Goal: Information Seeking & Learning: Learn about a topic

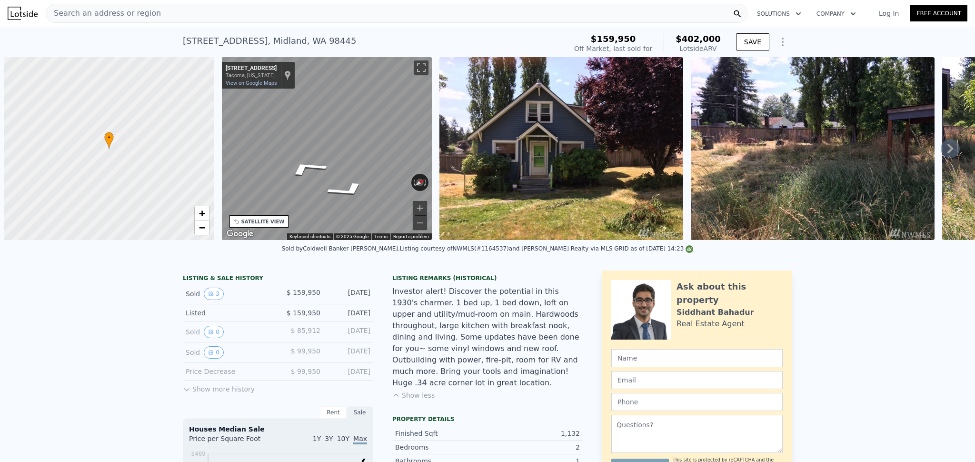
scroll to position [0, 69]
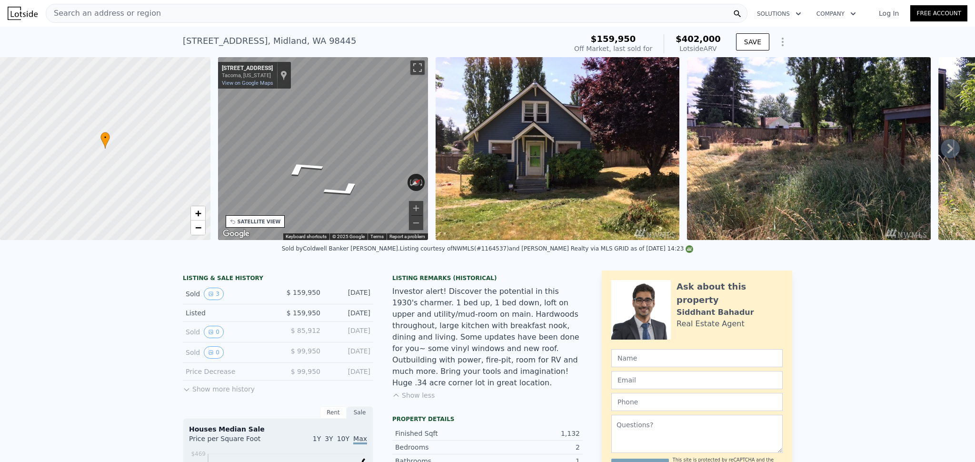
click at [180, 17] on div "Search an address or region" at bounding box center [397, 13] width 702 height 19
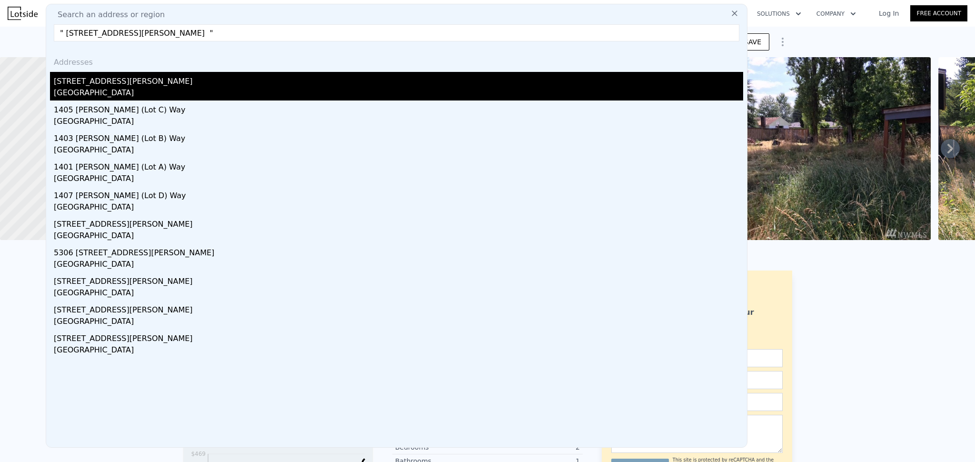
type input "" [STREET_ADDRESS][PERSON_NAME] ""
click at [125, 79] on div "[STREET_ADDRESS][PERSON_NAME]" at bounding box center [399, 79] width 690 height 15
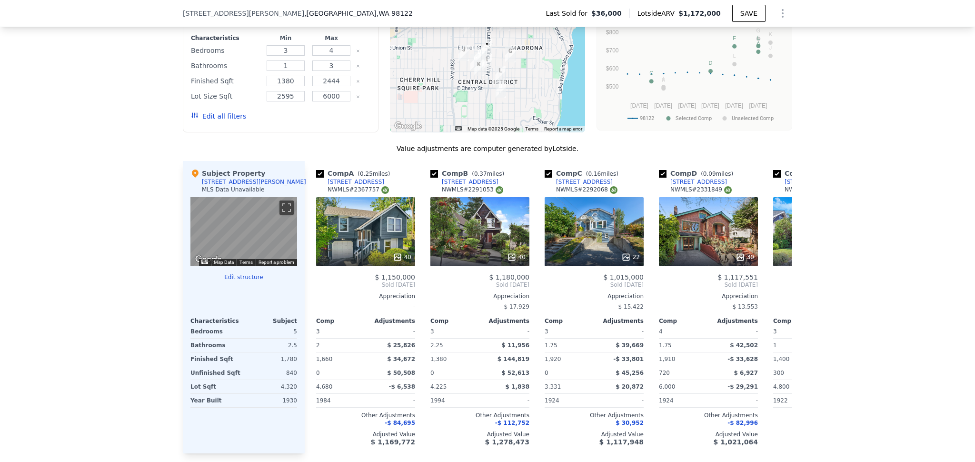
scroll to position [789, 0]
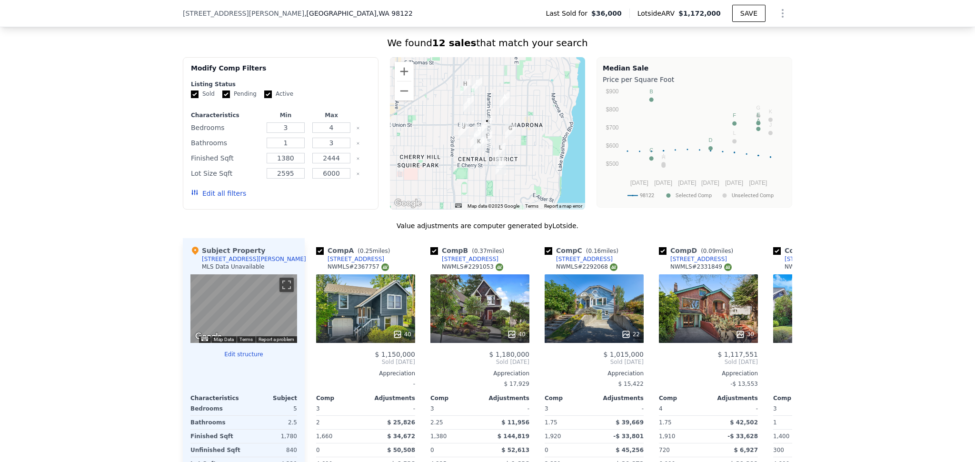
drag, startPoint x: 263, startPoint y: 101, endPoint x: 245, endPoint y: 101, distance: 18.1
click at [264, 98] on input "Active" at bounding box center [268, 94] width 8 height 8
checkbox input "false"
click at [222, 98] on input "Pending" at bounding box center [226, 94] width 8 height 8
checkbox input "false"
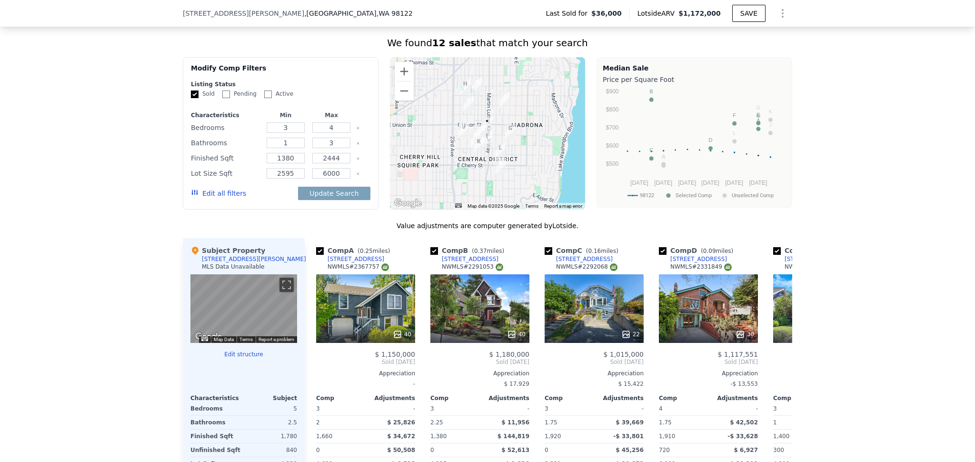
click at [216, 198] on button "Edit all filters" at bounding box center [218, 194] width 55 height 10
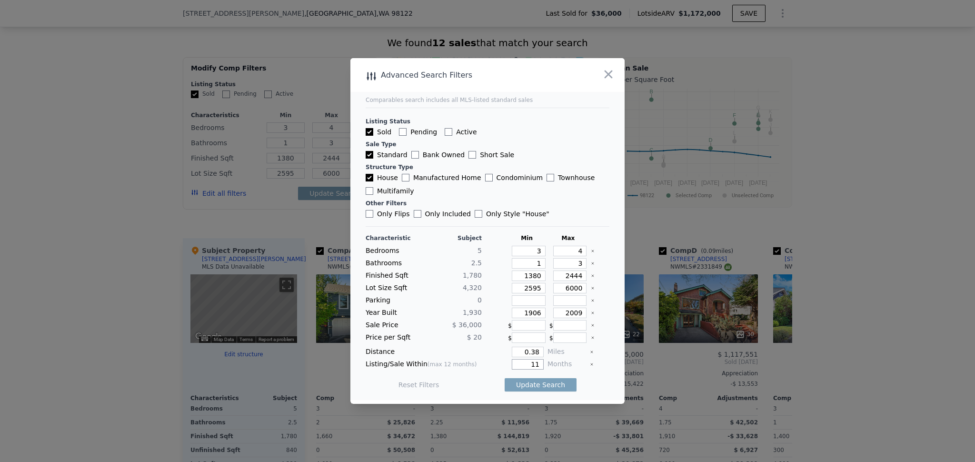
drag, startPoint x: 536, startPoint y: 363, endPoint x: 522, endPoint y: 361, distance: 13.5
click at [523, 361] on input "11" at bounding box center [528, 364] width 32 height 10
type input "6"
click at [522, 387] on button "Update Search" at bounding box center [541, 384] width 72 height 13
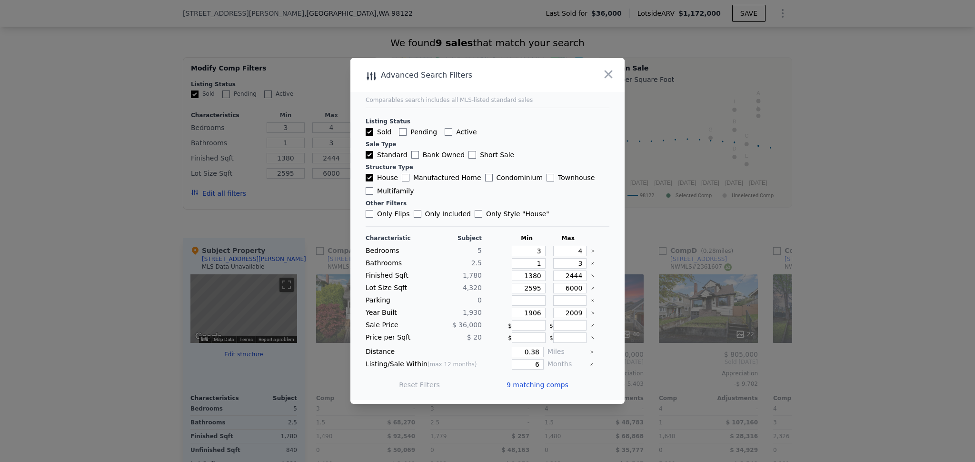
click at [542, 383] on span "9 matching comps" at bounding box center [538, 385] width 62 height 10
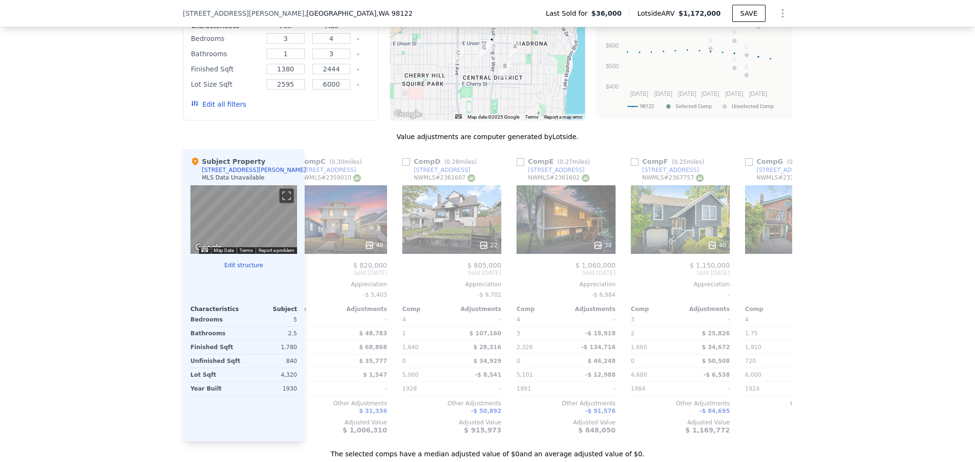
scroll to position [0, 0]
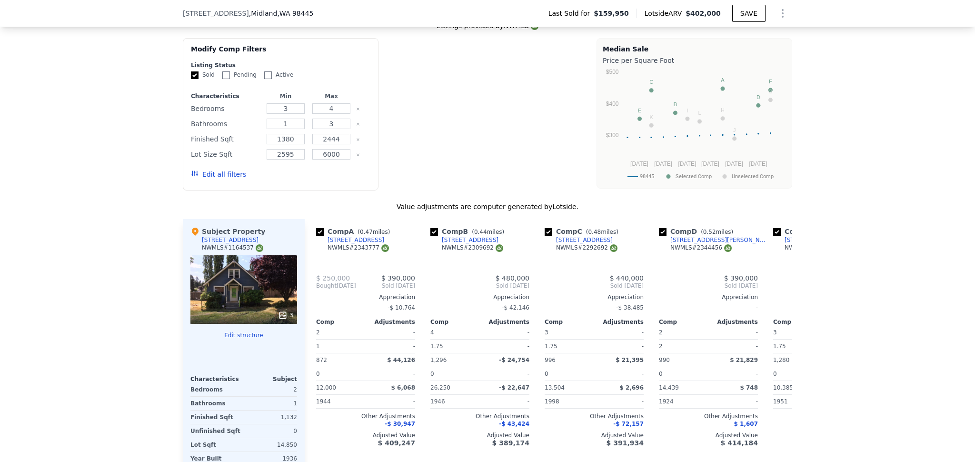
type input "$ 402,000"
type input "5"
checkbox input "true"
type input "2"
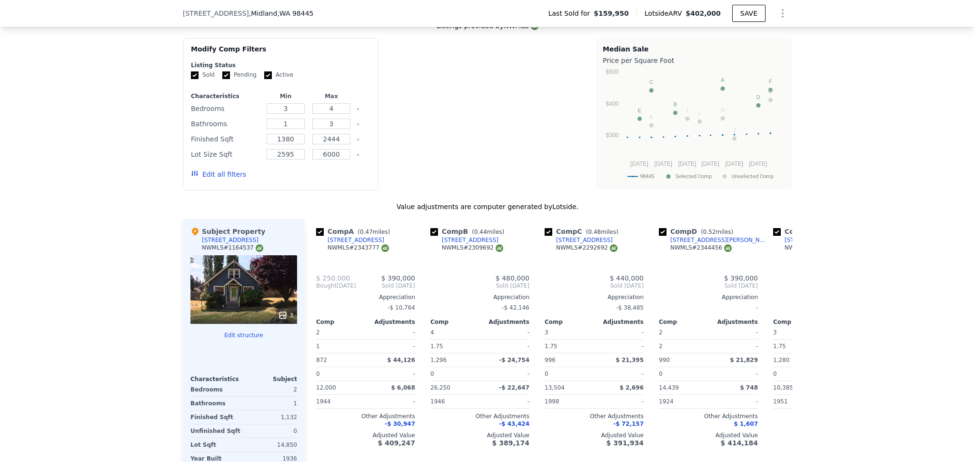
type input "2"
type input "872"
type input "1490"
type input "8320"
type input "26250"
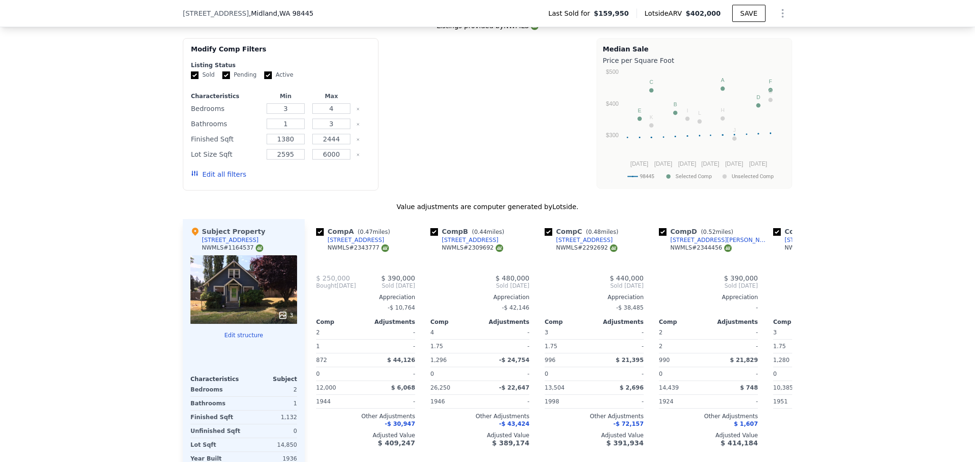
type input "$ 200,774"
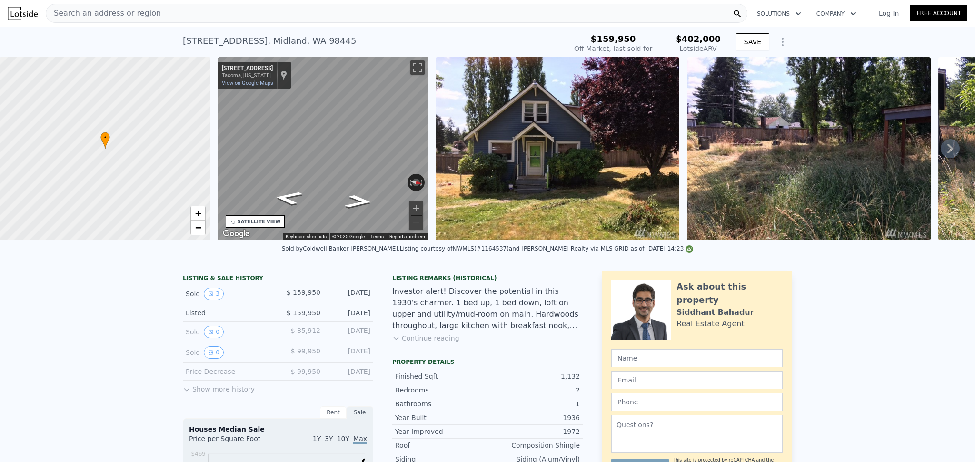
click at [127, 17] on span "Search an address or region" at bounding box center [103, 13] width 115 height 11
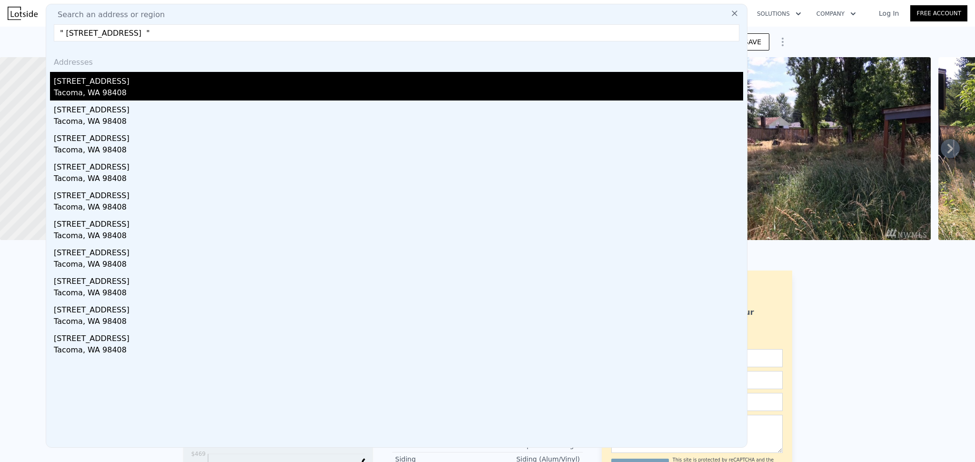
type input "" [STREET_ADDRESS] ""
click at [80, 93] on div "Tacoma, WA 98408" at bounding box center [399, 93] width 690 height 13
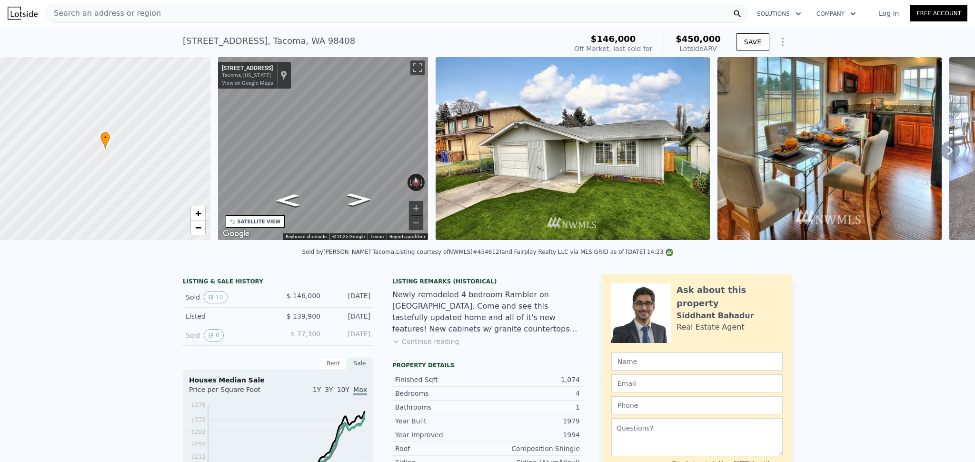
click at [165, 16] on div "Search an address or region" at bounding box center [397, 13] width 702 height 19
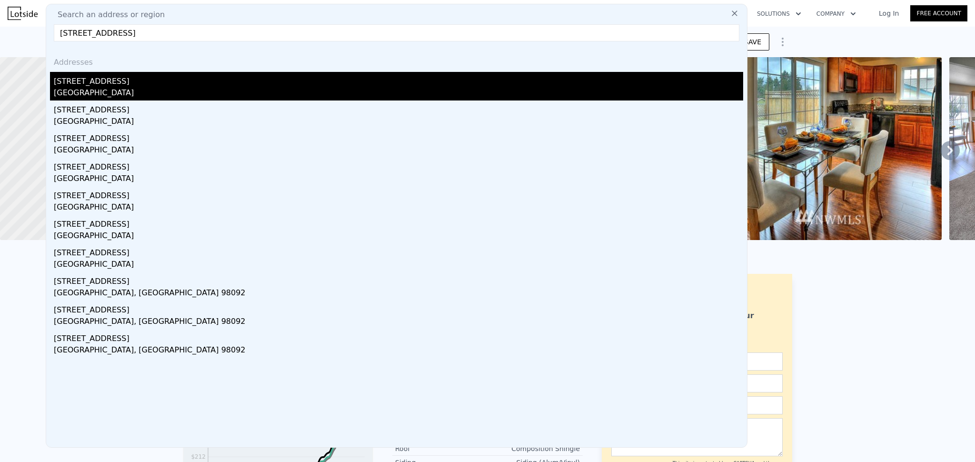
type input "[STREET_ADDRESS]"
click at [96, 86] on div "[STREET_ADDRESS]" at bounding box center [399, 79] width 690 height 15
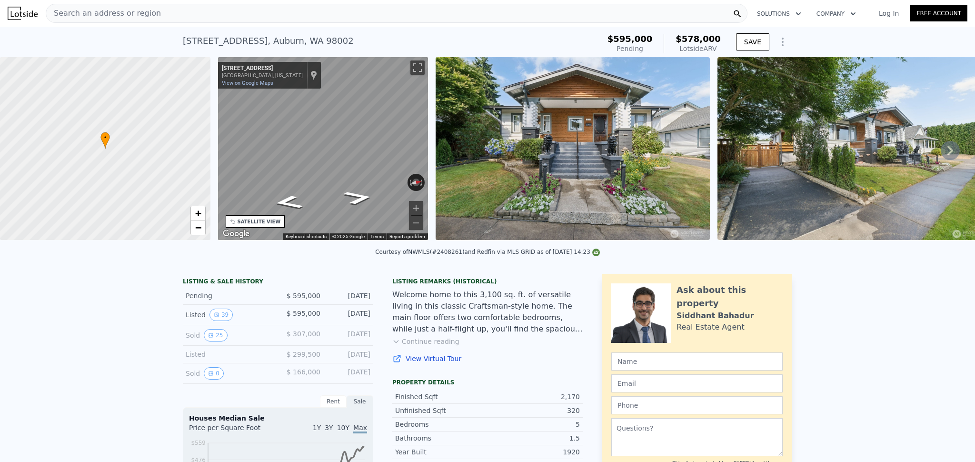
click at [946, 152] on icon at bounding box center [950, 150] width 19 height 19
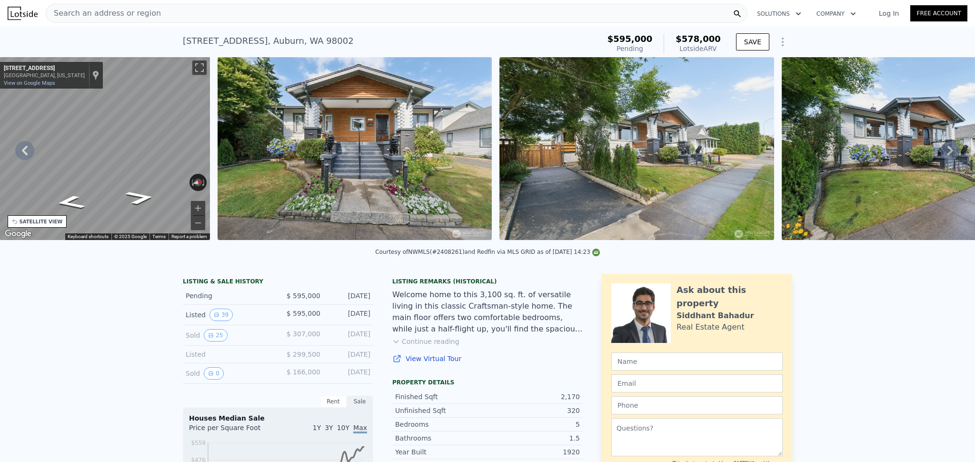
click at [946, 152] on icon at bounding box center [950, 150] width 19 height 19
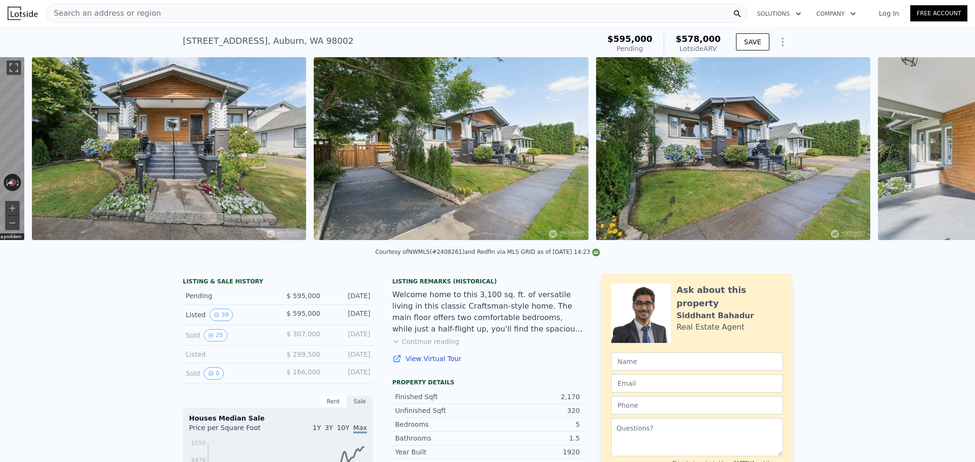
scroll to position [0, 436]
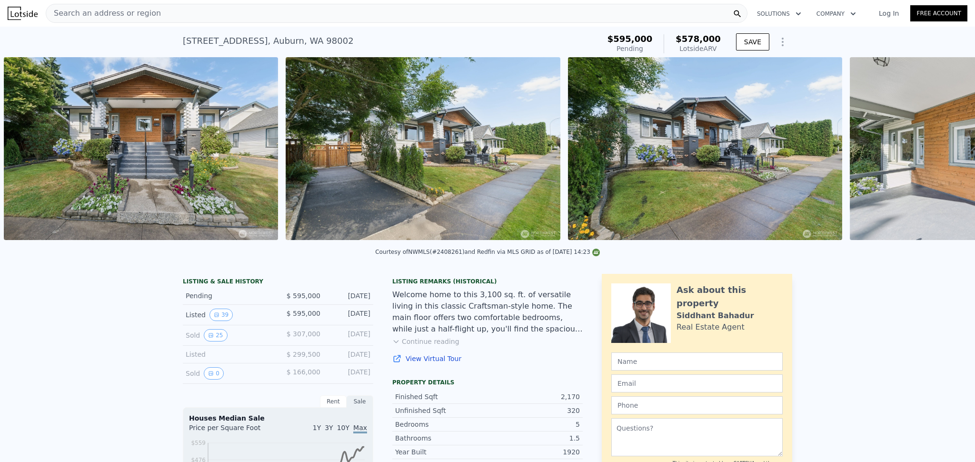
click at [946, 152] on div "• + − • + − STREET VIEW ← Move left → Move right ↑ Move up ↓ Move down + Zoom i…" at bounding box center [487, 150] width 975 height 186
click at [946, 152] on icon at bounding box center [950, 150] width 19 height 19
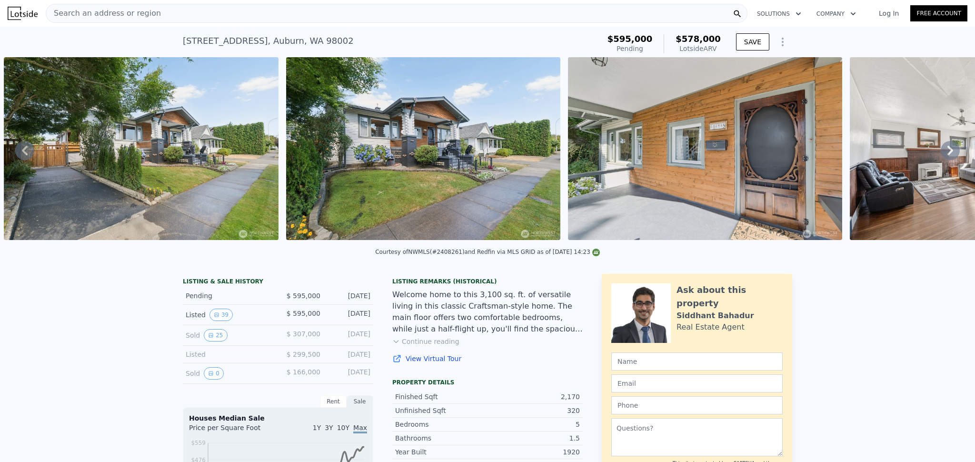
click at [942, 153] on icon at bounding box center [950, 150] width 19 height 19
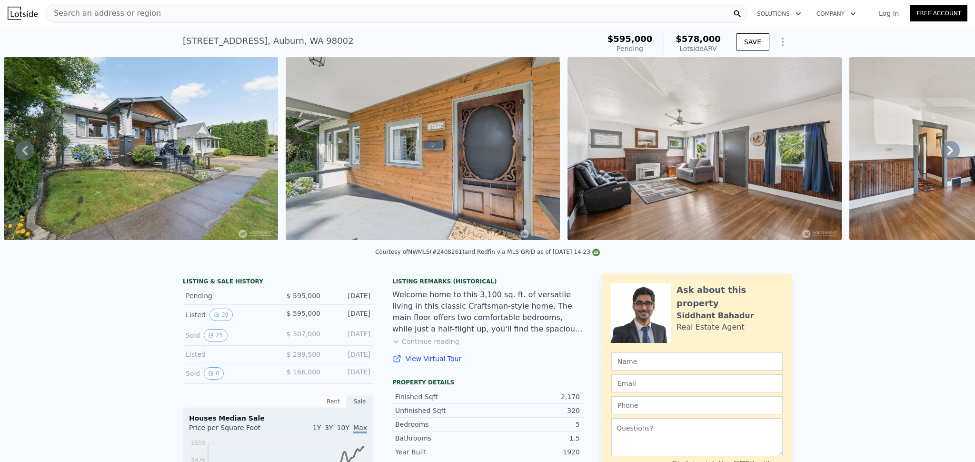
click at [942, 153] on icon at bounding box center [950, 150] width 19 height 19
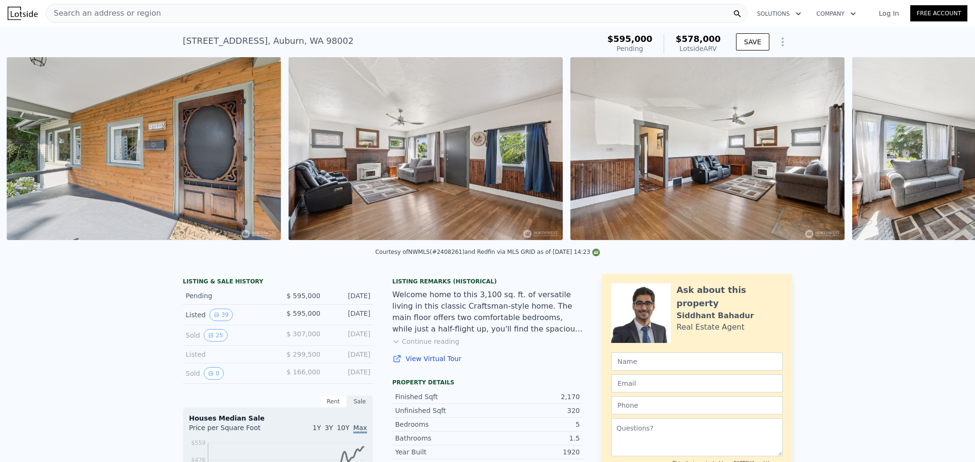
scroll to position [0, 1282]
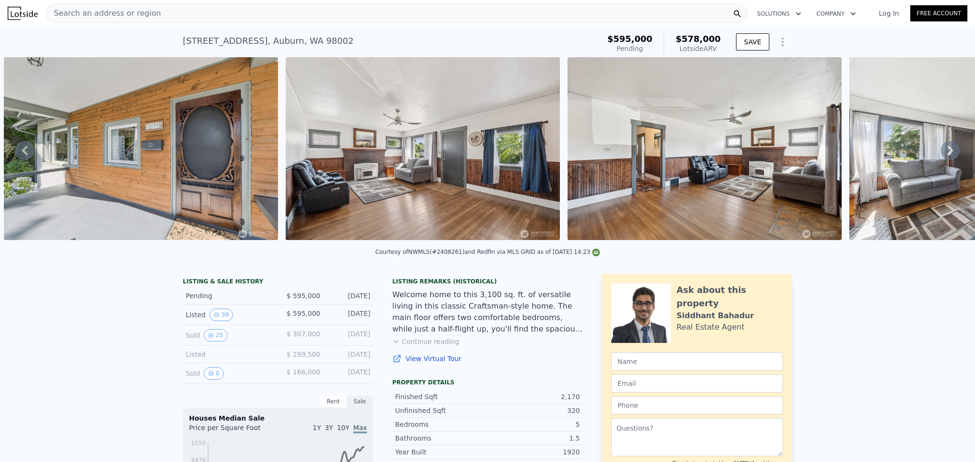
click at [942, 153] on icon at bounding box center [950, 150] width 19 height 19
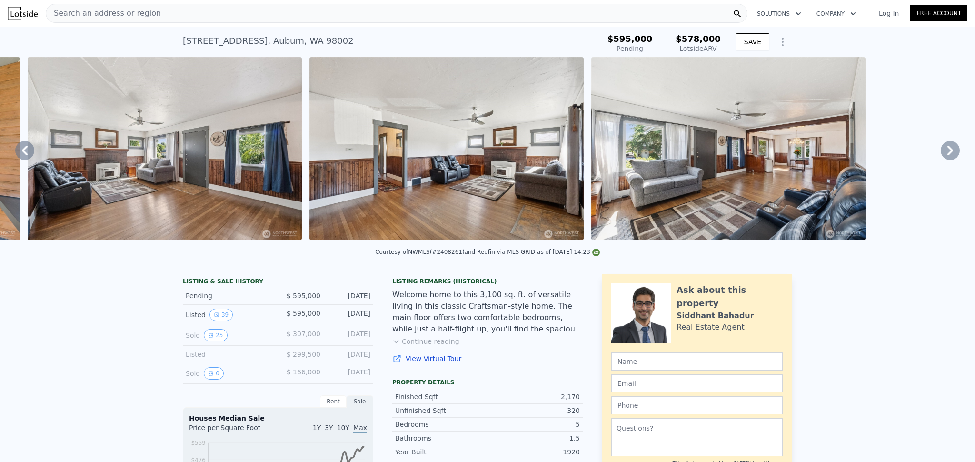
scroll to position [0, 1564]
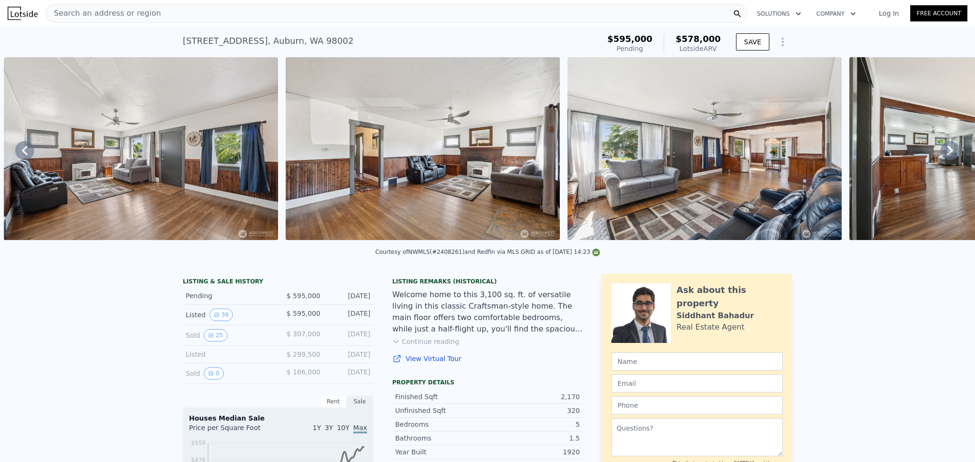
click at [96, 16] on span "Search an address or region" at bounding box center [103, 13] width 115 height 11
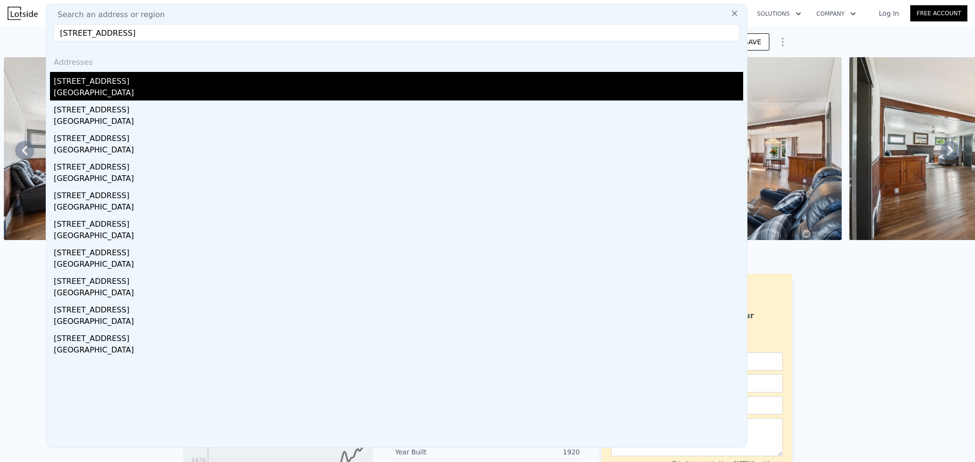
type input "[STREET_ADDRESS]"
click at [119, 91] on div "[GEOGRAPHIC_DATA]" at bounding box center [399, 93] width 690 height 13
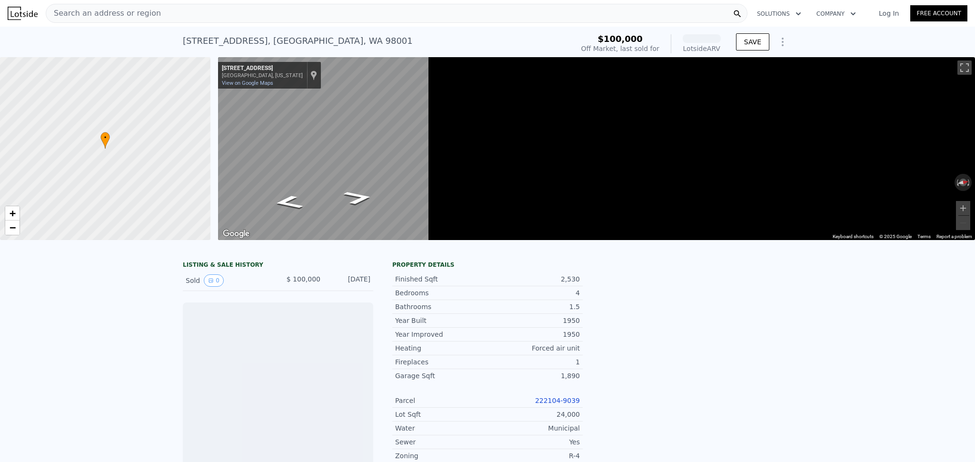
scroll to position [0, 4]
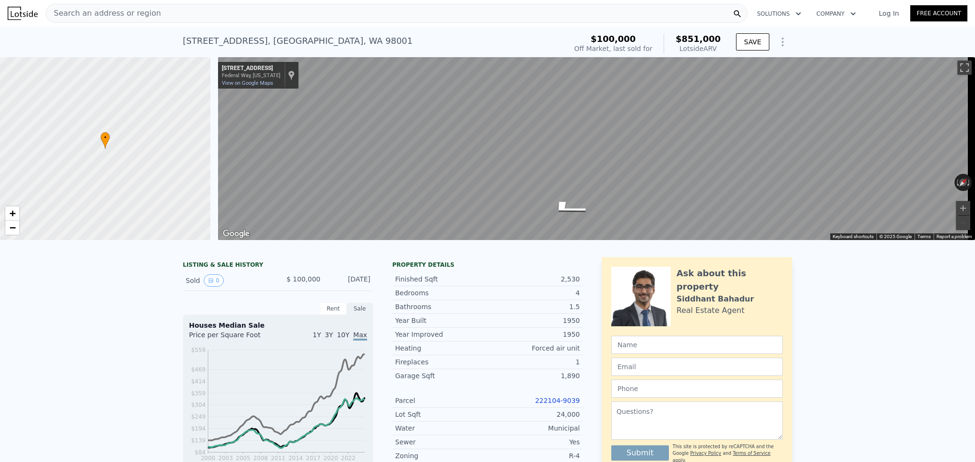
click at [121, 18] on span "Search an address or region" at bounding box center [103, 13] width 115 height 11
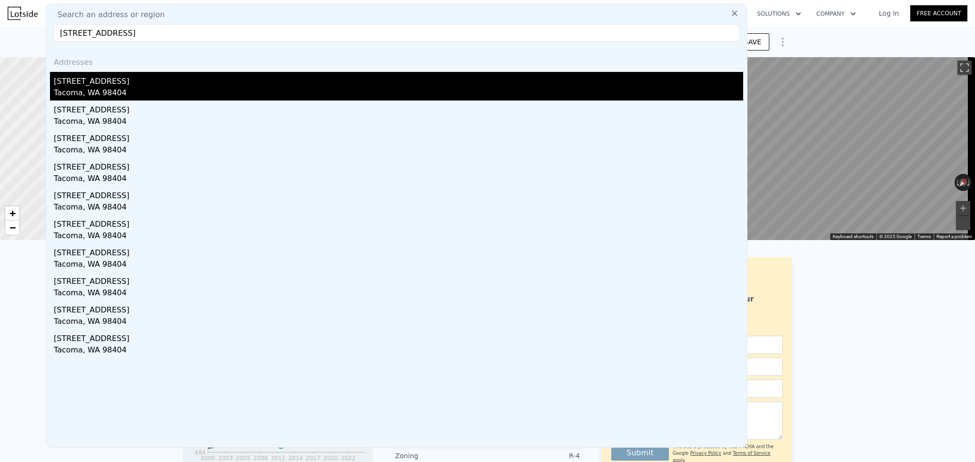
type input "[STREET_ADDRESS]"
click at [108, 89] on div "Tacoma, WA 98404" at bounding box center [399, 93] width 690 height 13
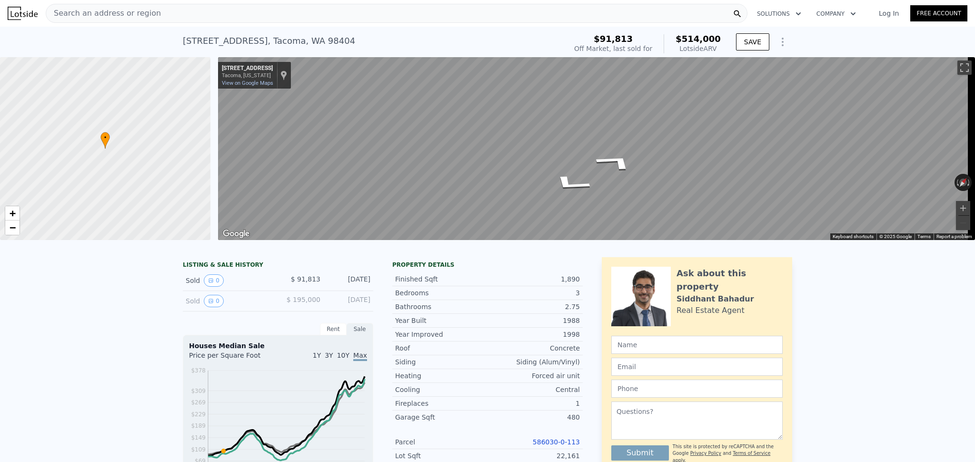
click at [121, 15] on span "Search an address or region" at bounding box center [103, 13] width 115 height 11
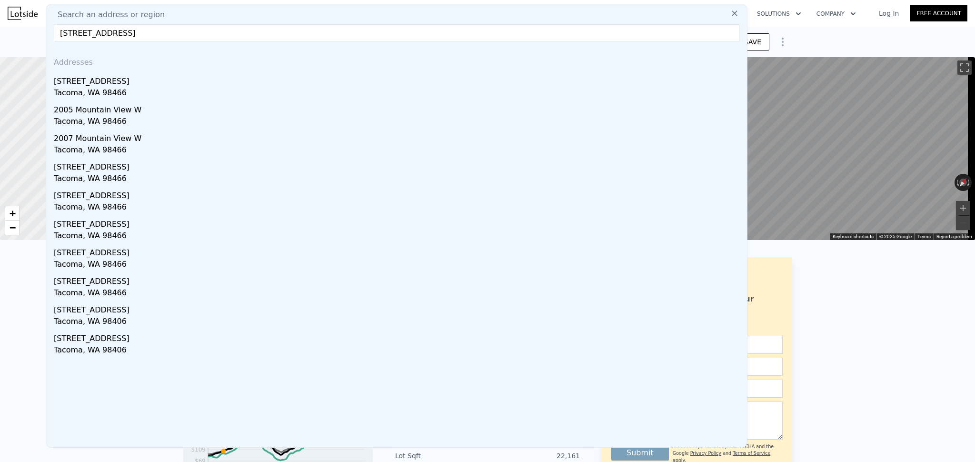
drag, startPoint x: 261, startPoint y: 34, endPoint x: 158, endPoint y: 31, distance: 103.4
click at [158, 32] on input "[STREET_ADDRESS]" at bounding box center [397, 32] width 686 height 17
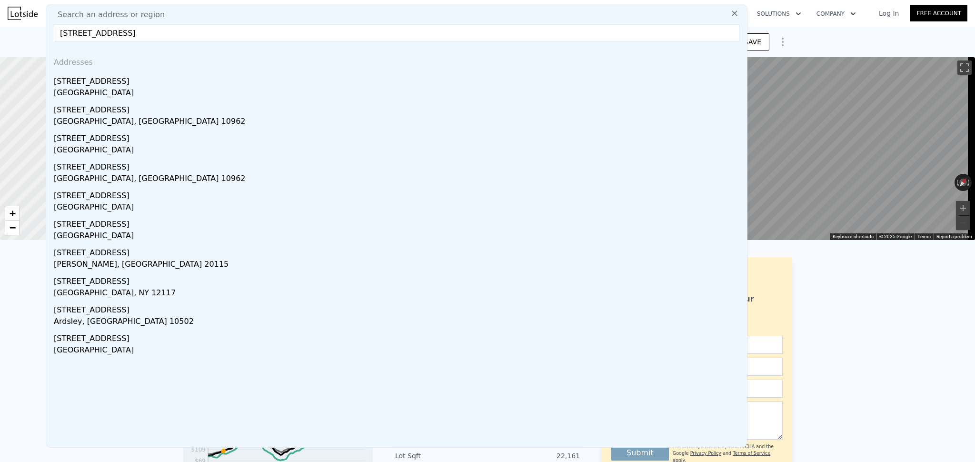
drag, startPoint x: 160, startPoint y: 28, endPoint x: 35, endPoint y: 10, distance: 126.1
click at [35, 10] on div "Search an address or region Search an address or region [STREET_ADDRESS] w Addr…" at bounding box center [488, 13] width 960 height 23
paste input "[STREET_ADDRESS]"
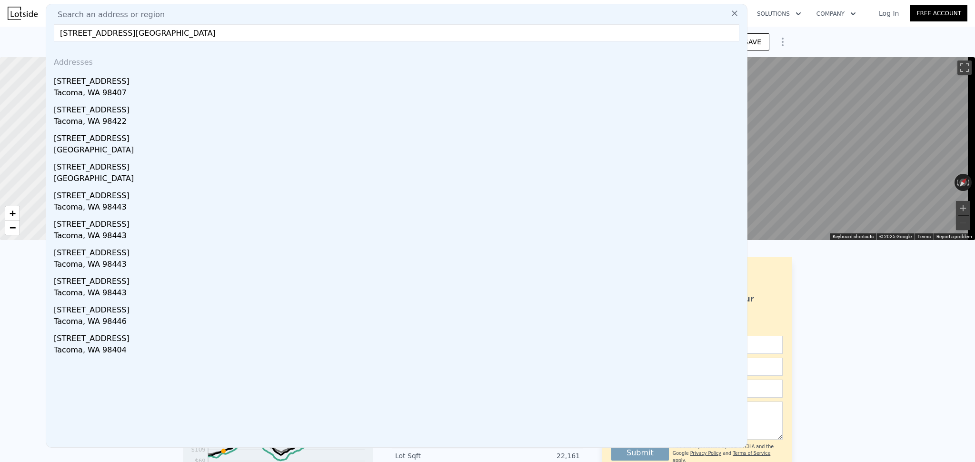
drag, startPoint x: 281, startPoint y: 29, endPoint x: 187, endPoint y: 30, distance: 93.8
click at [187, 30] on input "[STREET_ADDRESS][GEOGRAPHIC_DATA]" at bounding box center [397, 32] width 686 height 17
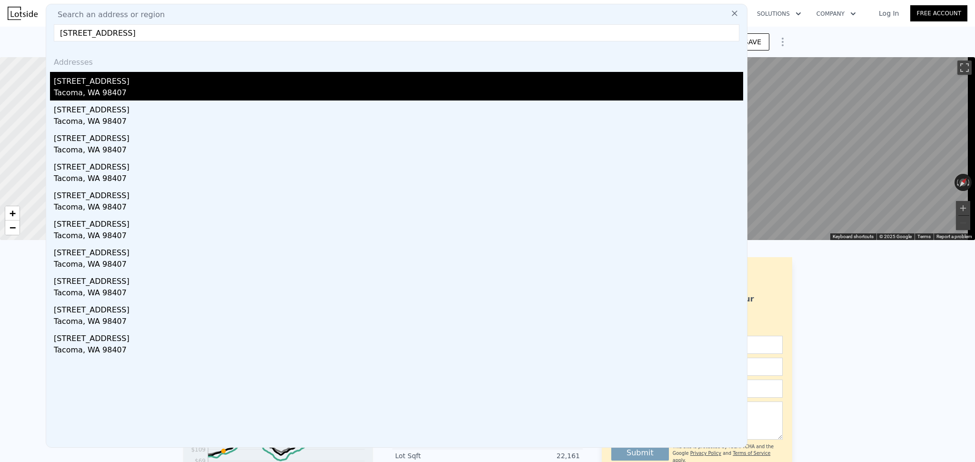
type input "[STREET_ADDRESS]"
click at [81, 89] on div "Tacoma, WA 98407" at bounding box center [399, 93] width 690 height 13
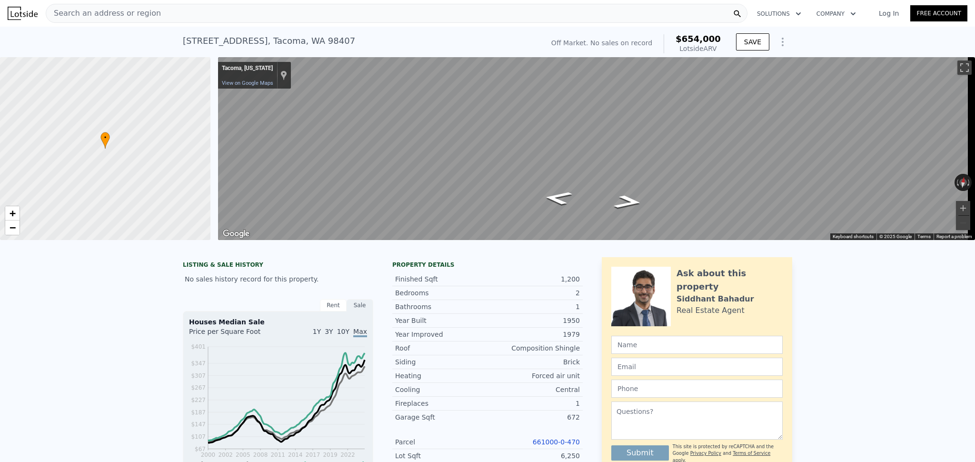
click at [153, 10] on div "Search an address or region" at bounding box center [397, 13] width 702 height 19
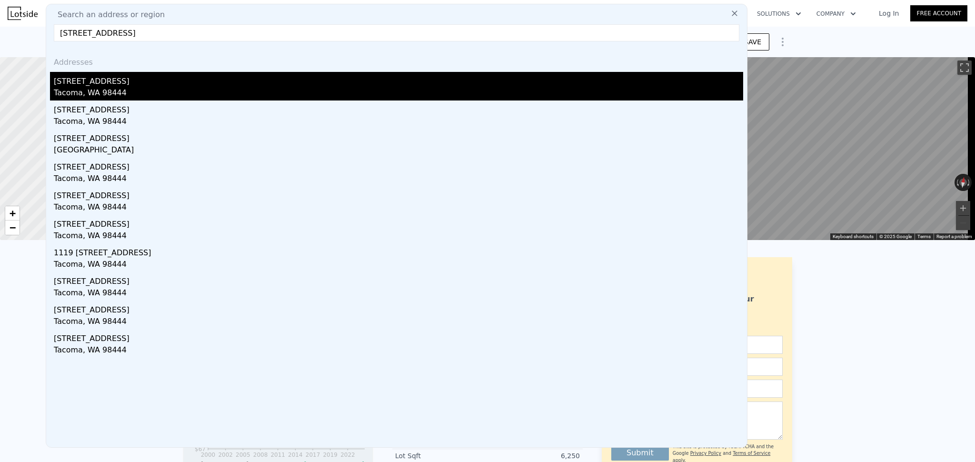
type input "[STREET_ADDRESS]"
click at [119, 86] on div "[STREET_ADDRESS]" at bounding box center [399, 79] width 690 height 15
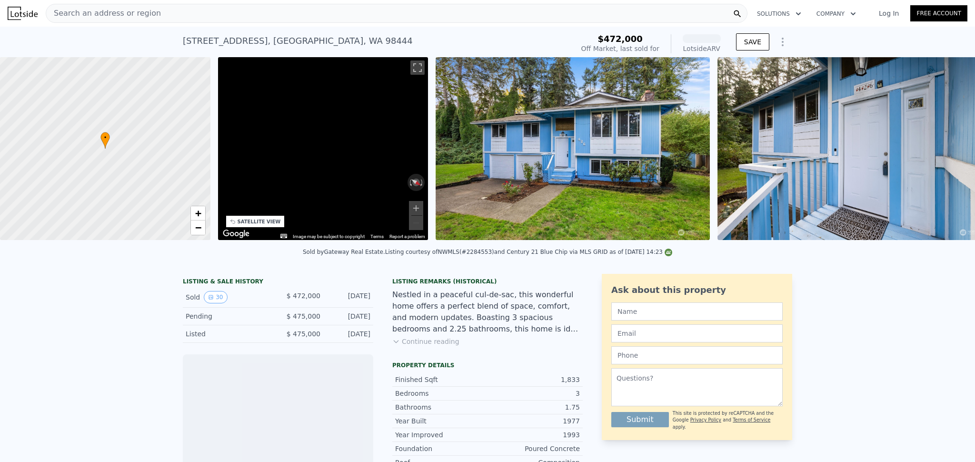
scroll to position [0, 222]
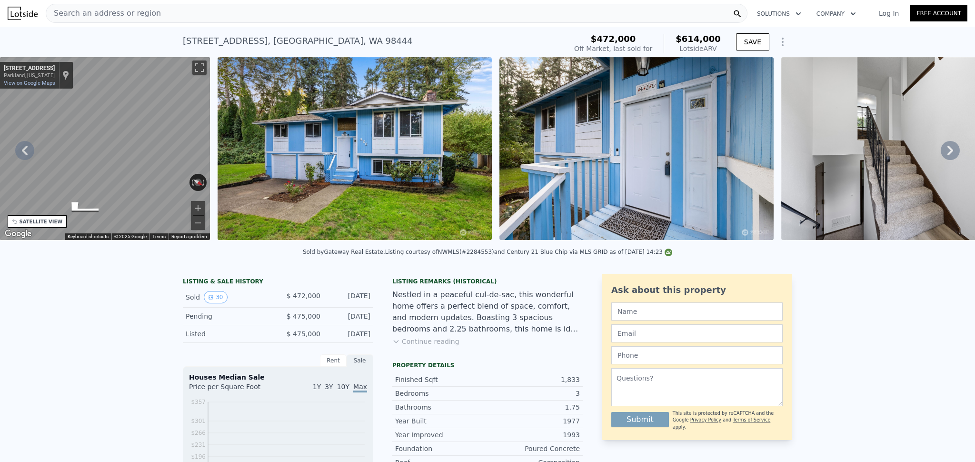
click at [159, 16] on div "Search an address or region" at bounding box center [397, 13] width 702 height 19
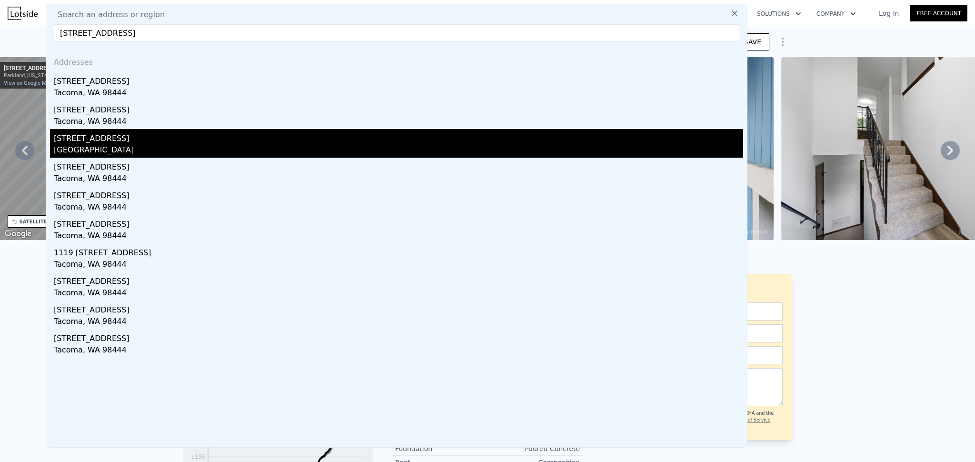
type input "[STREET_ADDRESS]"
click at [131, 145] on div "[GEOGRAPHIC_DATA]" at bounding box center [399, 150] width 690 height 13
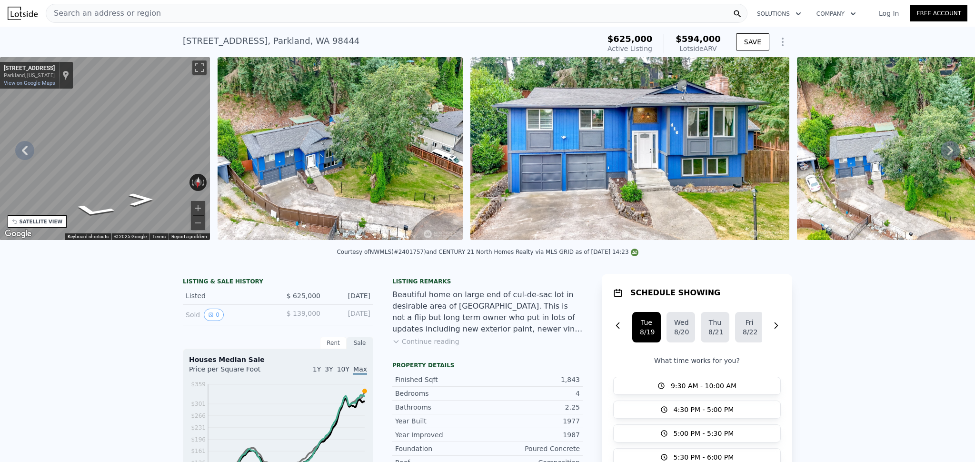
click at [89, 10] on span "Search an address or region" at bounding box center [103, 13] width 115 height 11
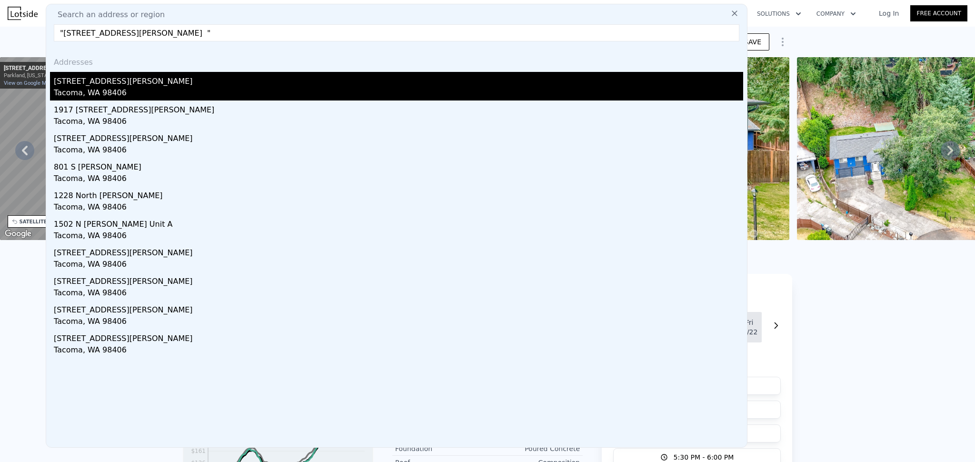
type input ""[STREET_ADDRESS][PERSON_NAME] ""
click at [106, 80] on div "[STREET_ADDRESS][PERSON_NAME]" at bounding box center [399, 79] width 690 height 15
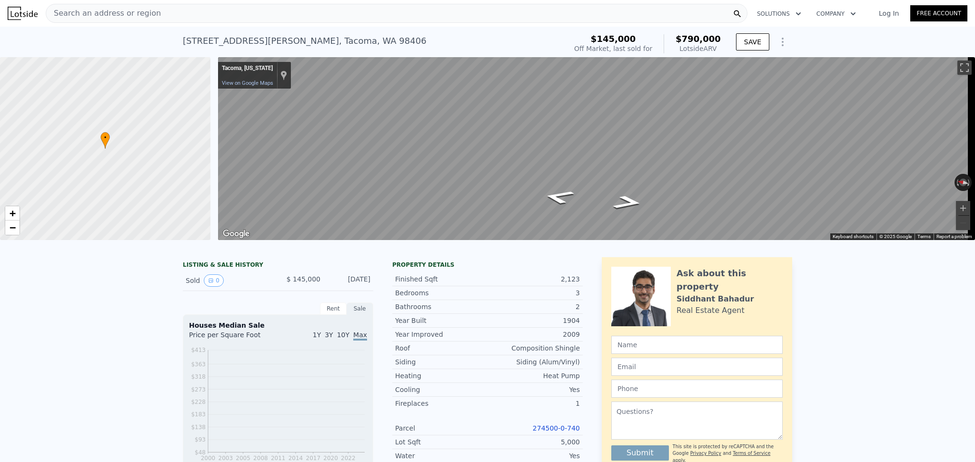
scroll to position [0, 4]
click at [121, 15] on span "Search an address or region" at bounding box center [103, 13] width 115 height 11
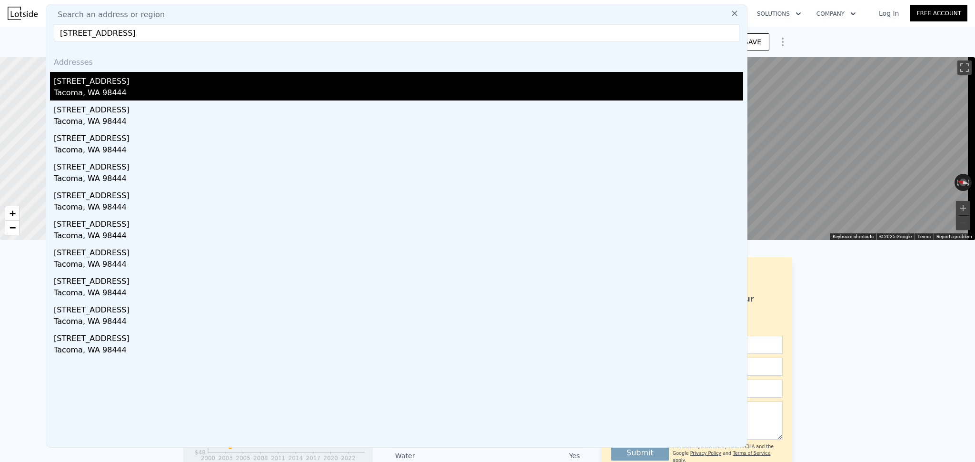
type input "[STREET_ADDRESS]"
click at [101, 86] on div "[STREET_ADDRESS]" at bounding box center [399, 79] width 690 height 15
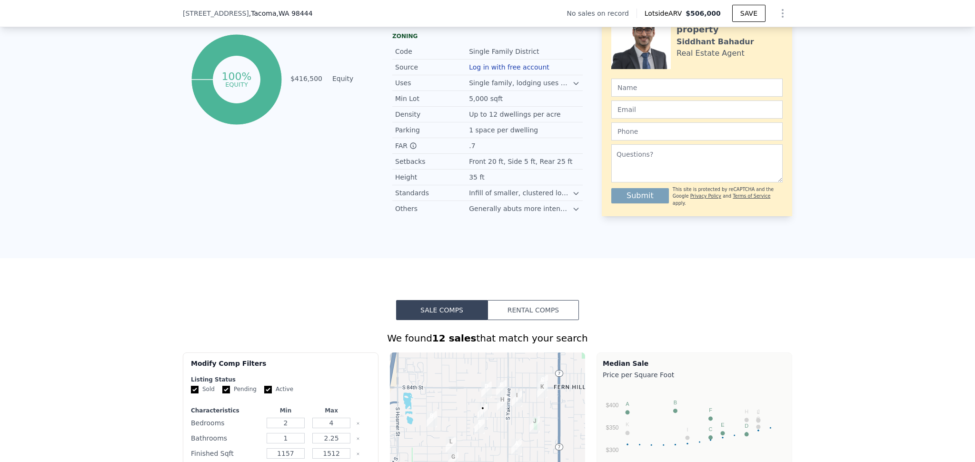
scroll to position [621, 0]
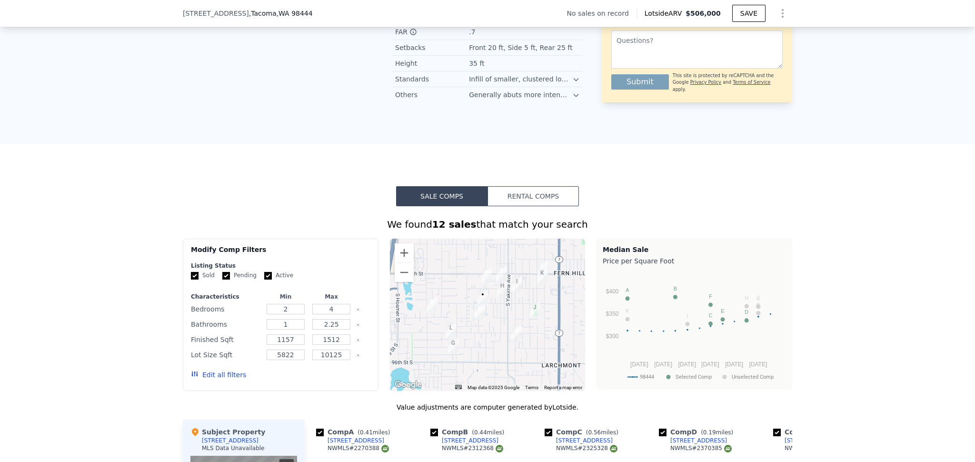
click at [264, 280] on input "Active" at bounding box center [268, 276] width 8 height 8
checkbox input "false"
click at [224, 280] on input "Pending" at bounding box center [226, 276] width 8 height 8
checkbox input "false"
click at [204, 380] on button "Edit all filters" at bounding box center [218, 375] width 55 height 10
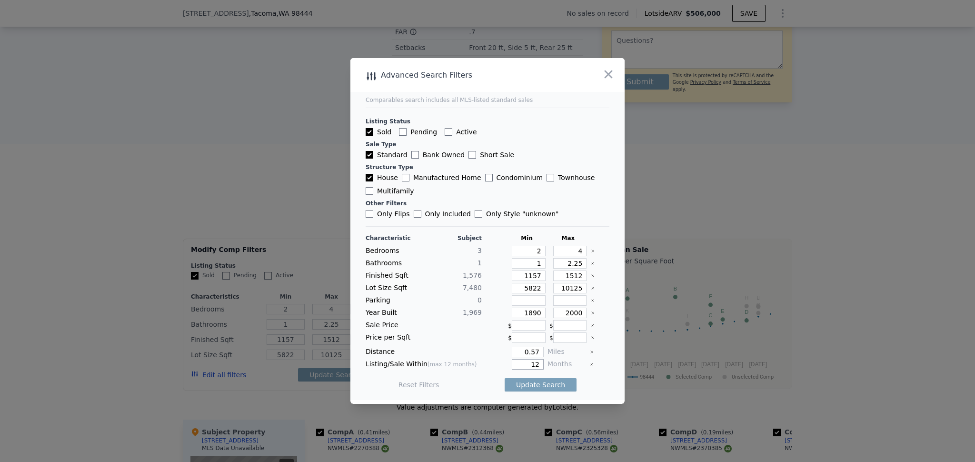
drag, startPoint x: 538, startPoint y: 365, endPoint x: 509, endPoint y: 360, distance: 30.1
click at [512, 360] on input "12" at bounding box center [528, 364] width 32 height 10
type input "6"
click at [523, 386] on button "Update Search" at bounding box center [541, 384] width 72 height 13
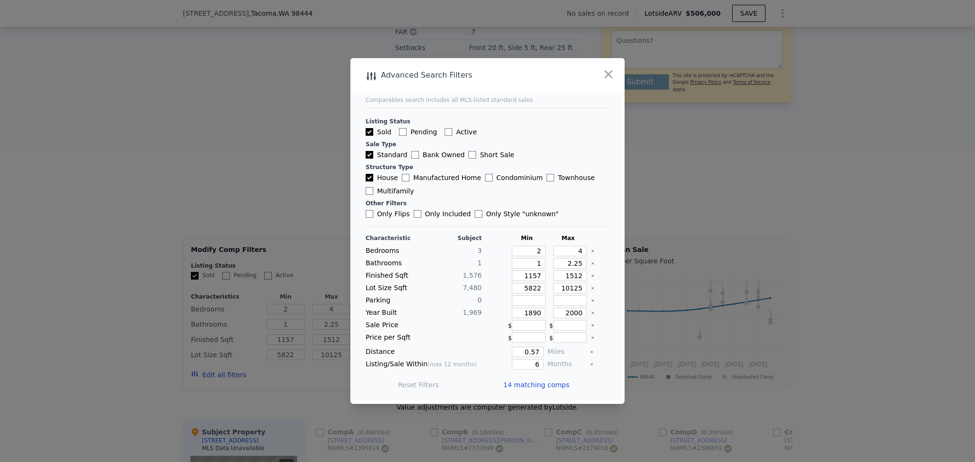
click at [522, 386] on span "14 matching comps" at bounding box center [536, 385] width 66 height 10
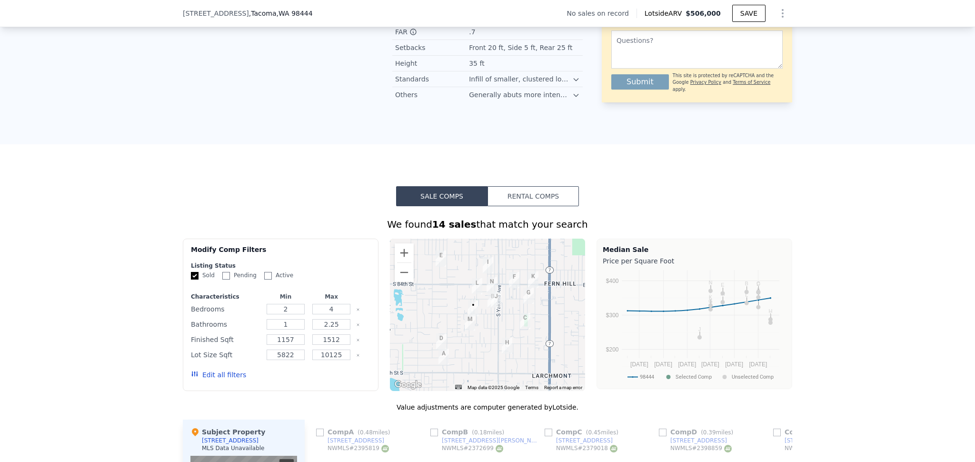
click at [468, 326] on img "9001 S K St" at bounding box center [470, 322] width 10 height 16
click at [488, 306] on img "8621 S Thompson Ave" at bounding box center [493, 299] width 10 height 16
click at [491, 306] on img "8624 Yakima Ave" at bounding box center [496, 299] width 10 height 16
click at [475, 293] on img "898 S 85th St" at bounding box center [477, 286] width 10 height 16
click at [492, 290] on img "8425 S Thompson Ave" at bounding box center [492, 285] width 10 height 16
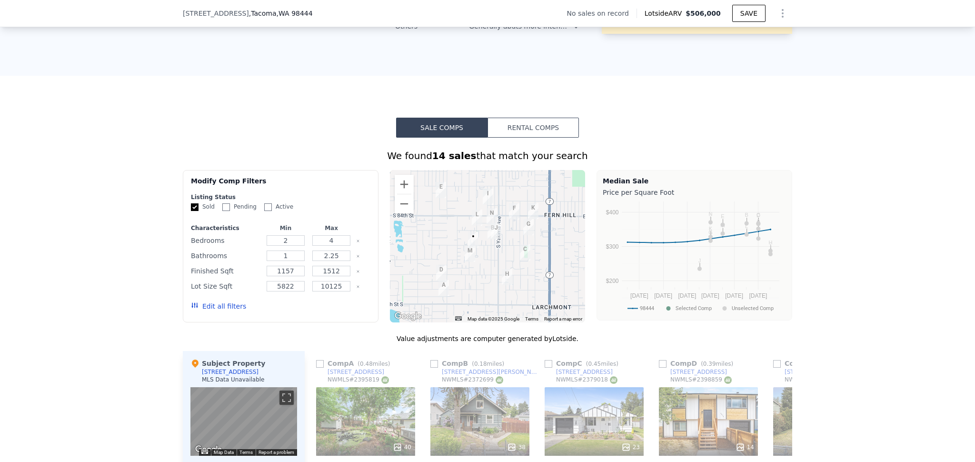
scroll to position [761, 0]
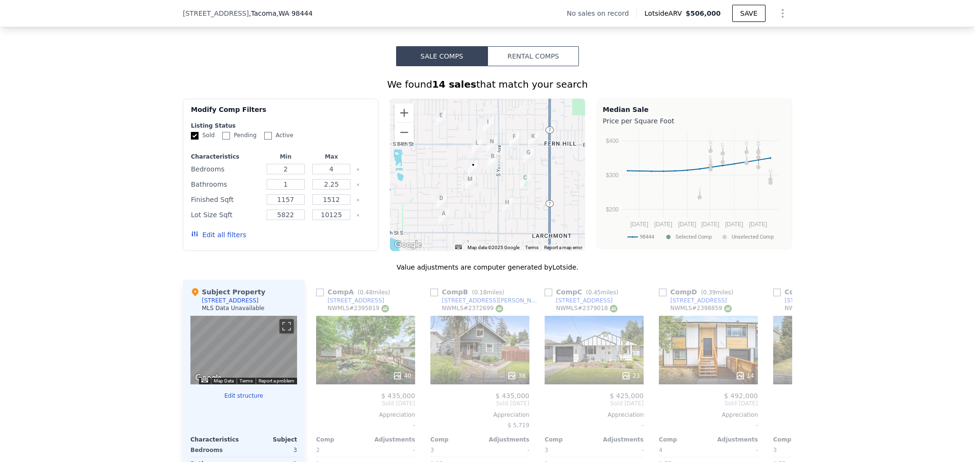
click at [490, 164] on img "8621 S Thompson Ave" at bounding box center [493, 159] width 10 height 16
click at [433, 296] on input "checkbox" at bounding box center [435, 293] width 8 height 8
checkbox input "true"
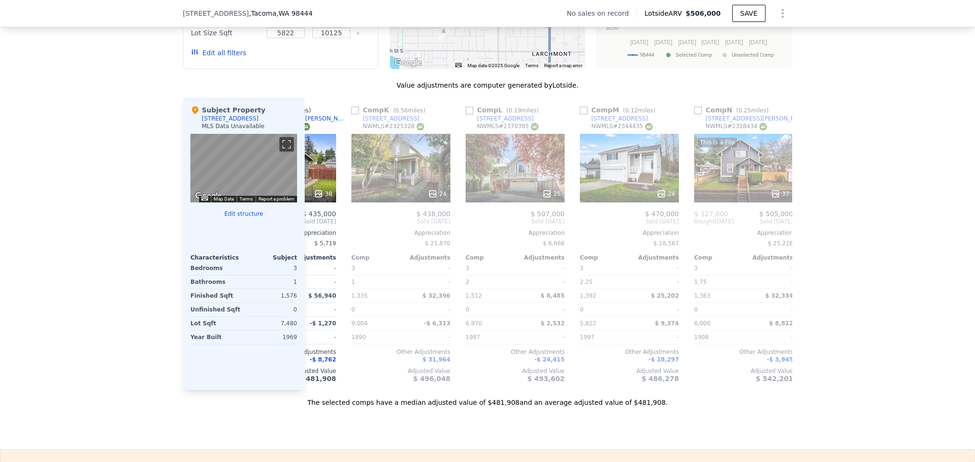
scroll to position [0, 87]
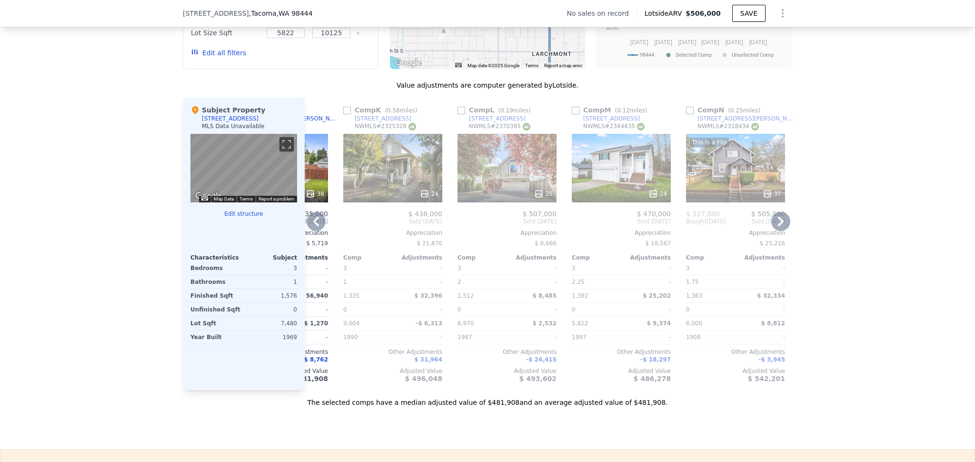
click at [458, 114] on input "checkbox" at bounding box center [462, 111] width 8 height 8
checkbox input "true"
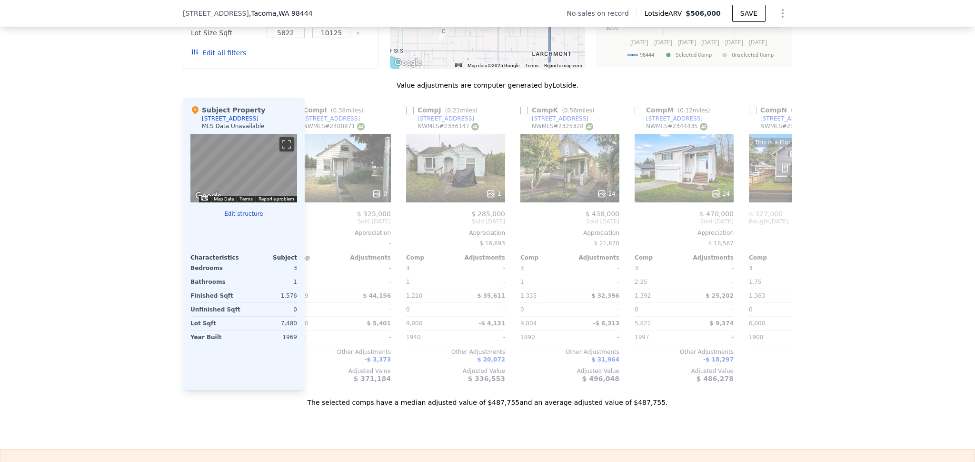
scroll to position [0, 1091]
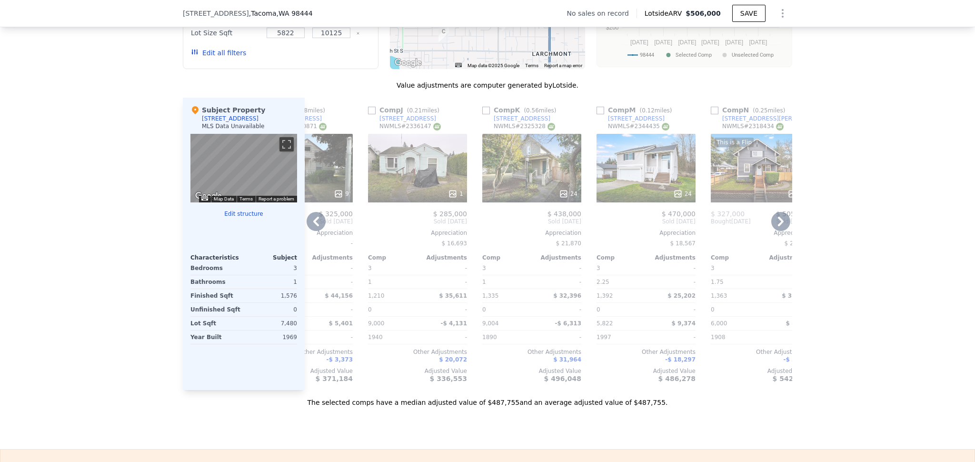
click at [597, 114] on input "checkbox" at bounding box center [601, 111] width 8 height 8
checkbox input "true"
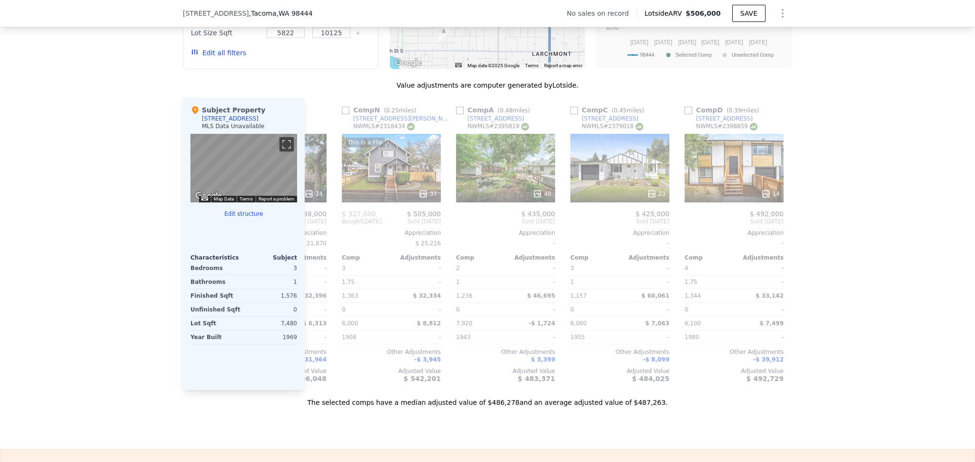
scroll to position [0, 432]
click at [571, 114] on input "checkbox" at bounding box center [575, 111] width 8 height 8
checkbox input "true"
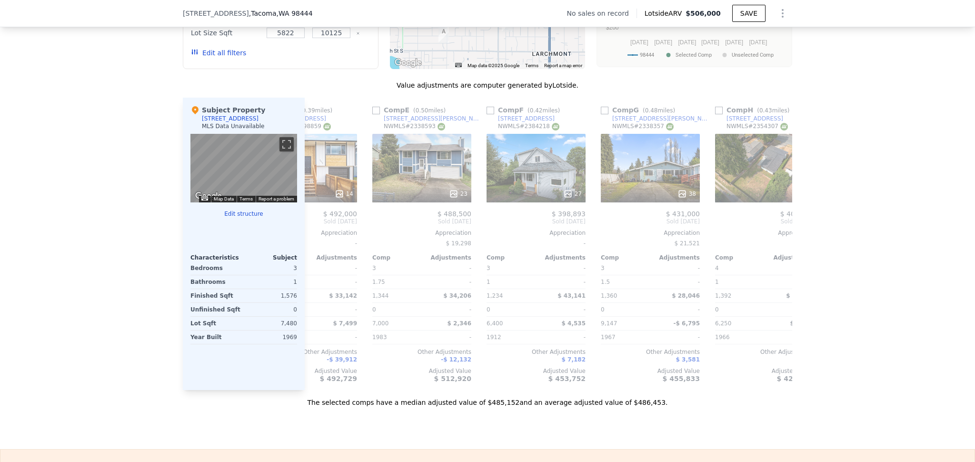
scroll to position [0, 758]
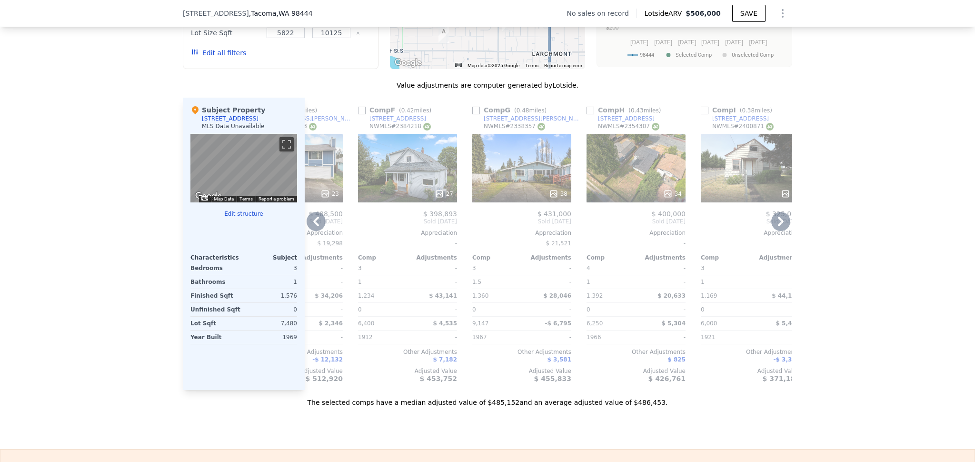
drag, startPoint x: 470, startPoint y: 118, endPoint x: 534, endPoint y: 361, distance: 251.7
click at [472, 114] on input "checkbox" at bounding box center [476, 111] width 8 height 8
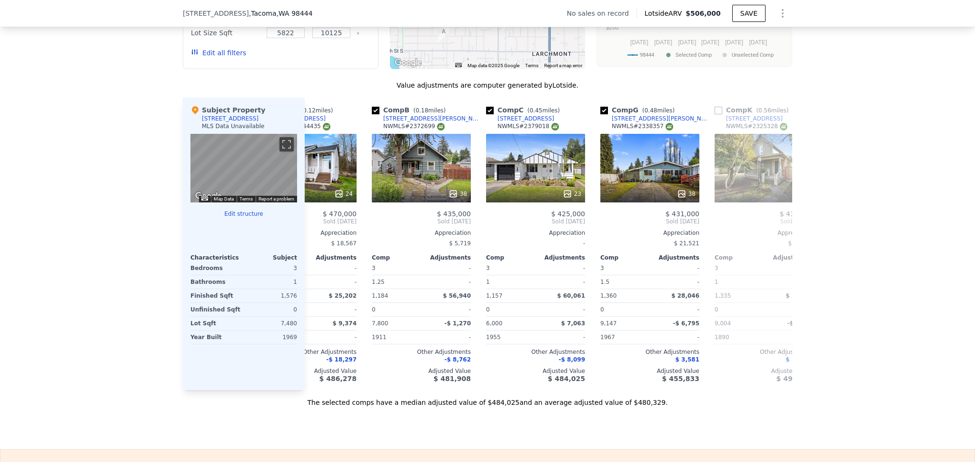
scroll to position [0, 186]
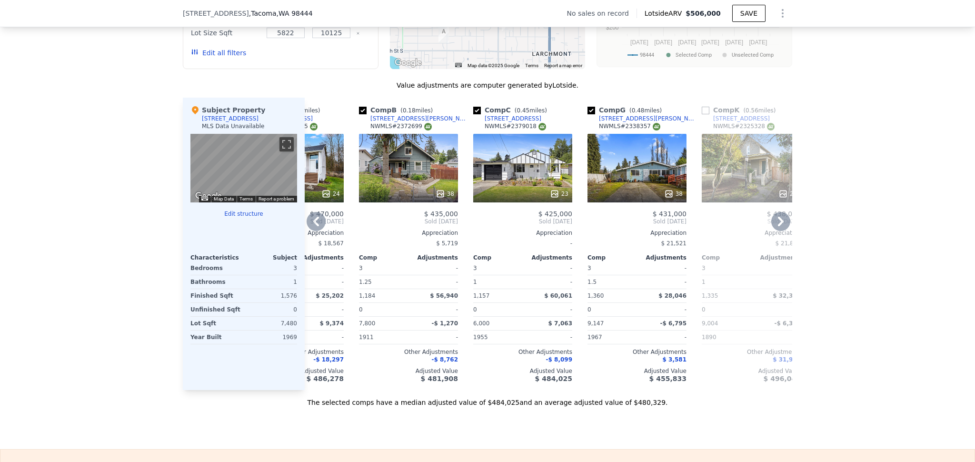
click at [588, 114] on input "checkbox" at bounding box center [592, 111] width 8 height 8
checkbox input "false"
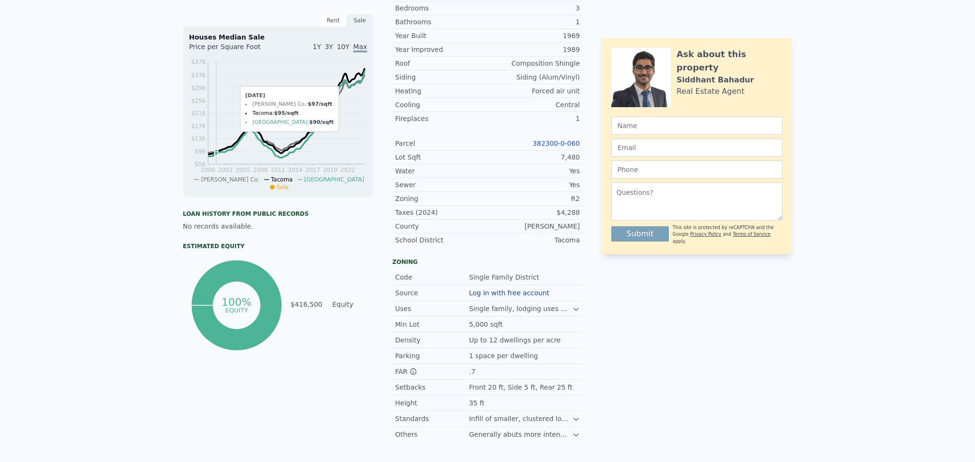
scroll to position [0, 0]
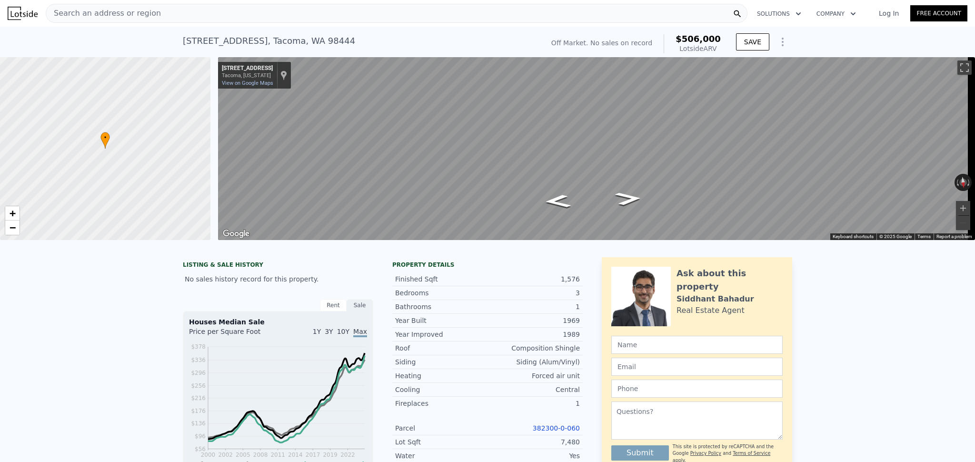
click at [123, 12] on span "Search an address or region" at bounding box center [103, 13] width 115 height 11
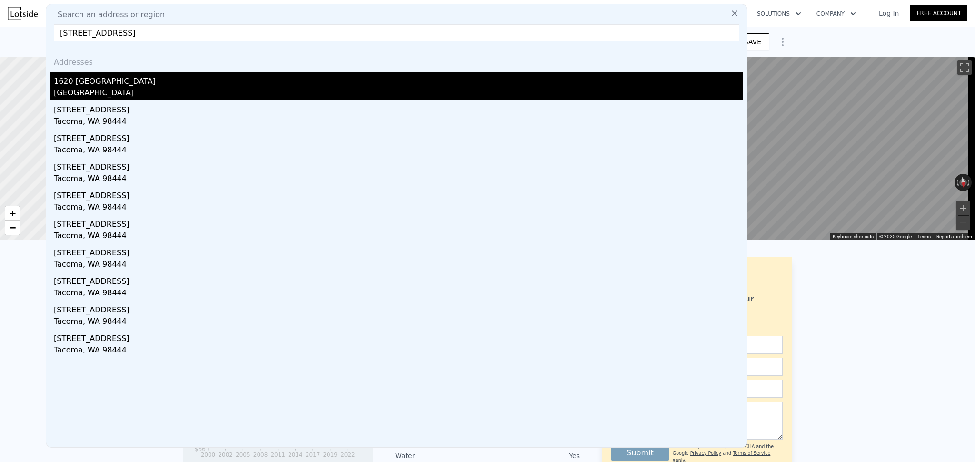
type input "[STREET_ADDRESS]"
click at [110, 86] on div "1620 [GEOGRAPHIC_DATA]" at bounding box center [399, 79] width 690 height 15
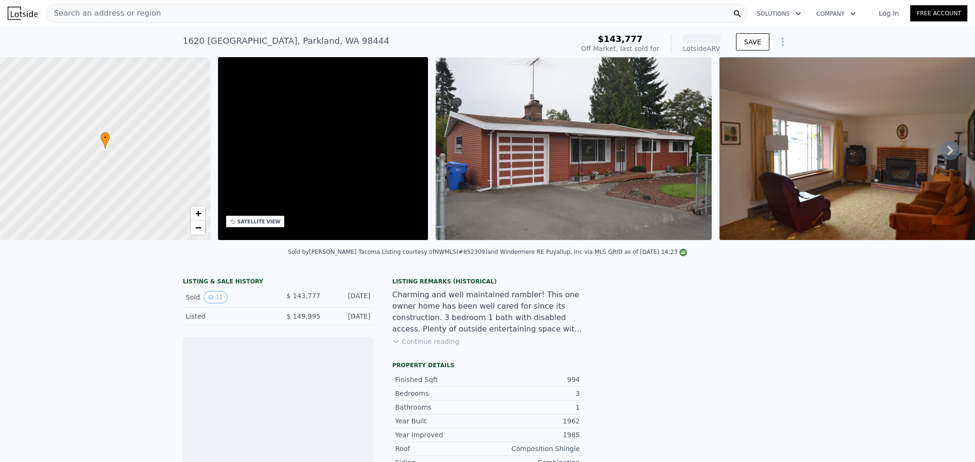
scroll to position [0, 222]
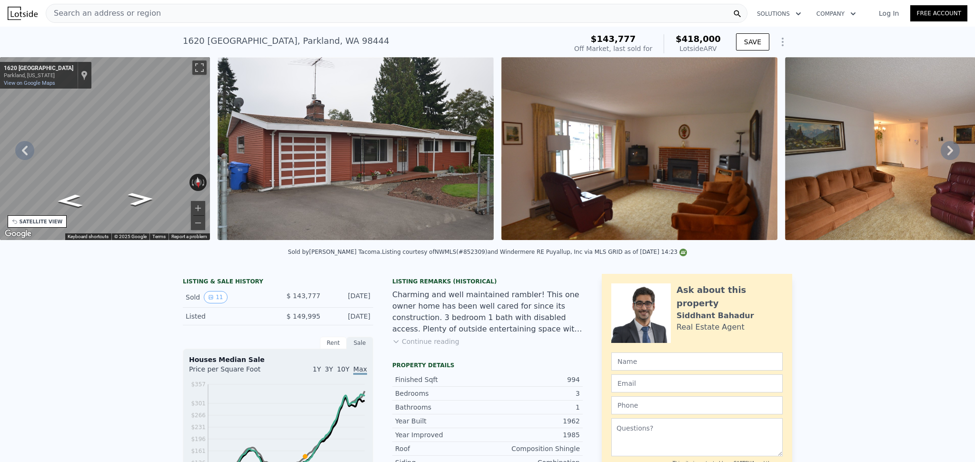
click at [941, 152] on icon at bounding box center [950, 150] width 19 height 19
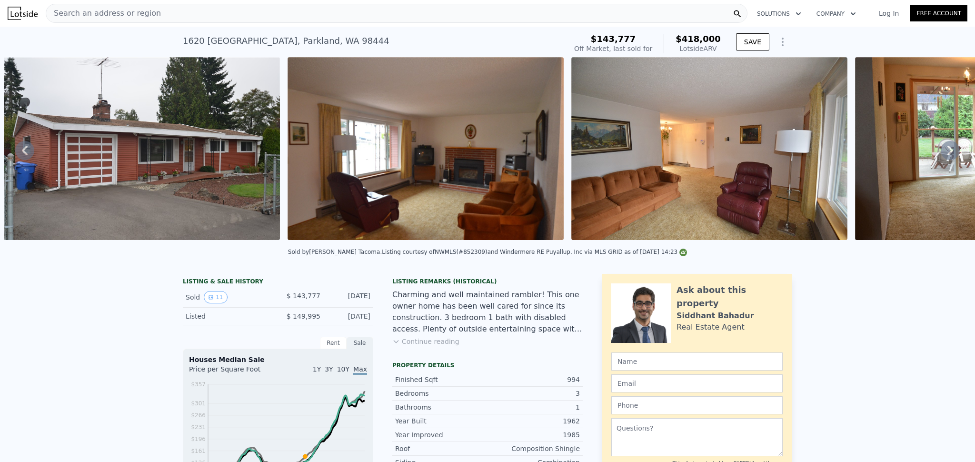
click at [941, 154] on icon at bounding box center [950, 150] width 19 height 19
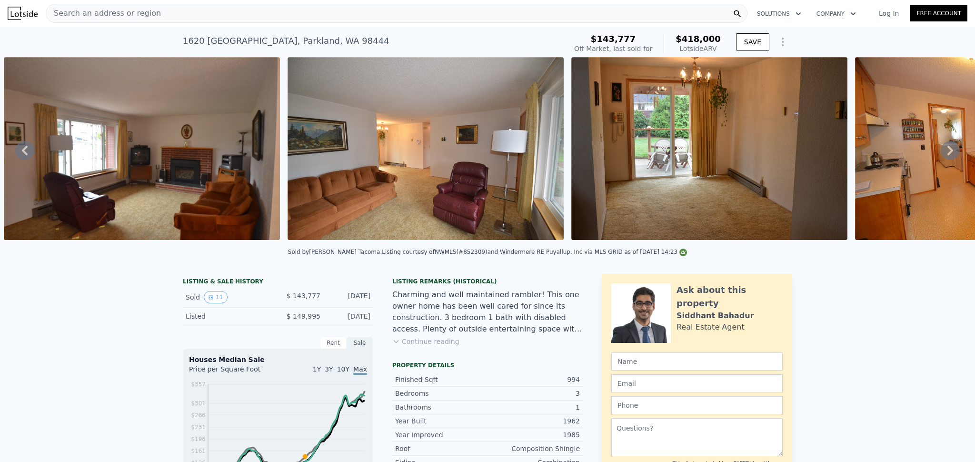
click at [941, 154] on icon at bounding box center [950, 150] width 19 height 19
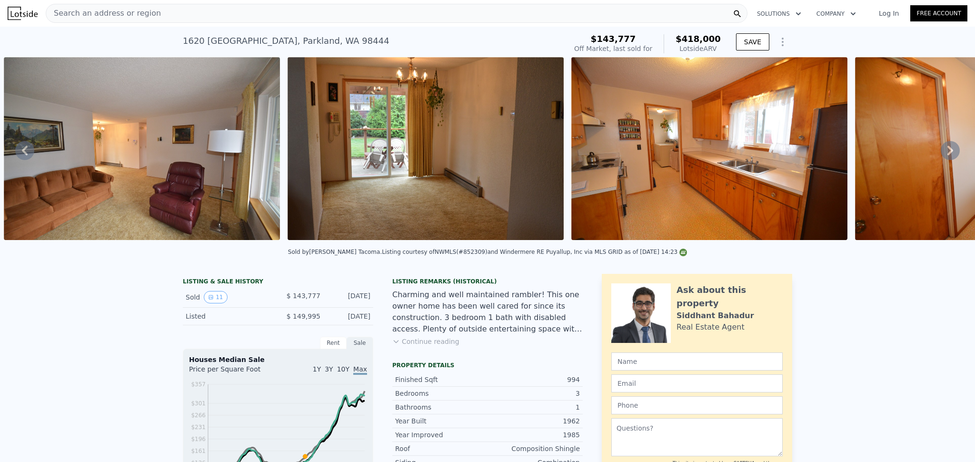
click at [941, 154] on icon at bounding box center [950, 150] width 19 height 19
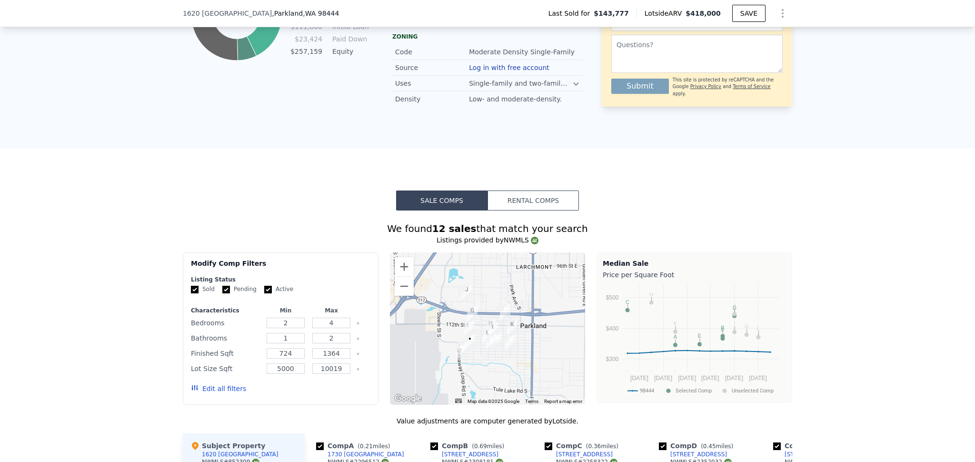
scroll to position [731, 0]
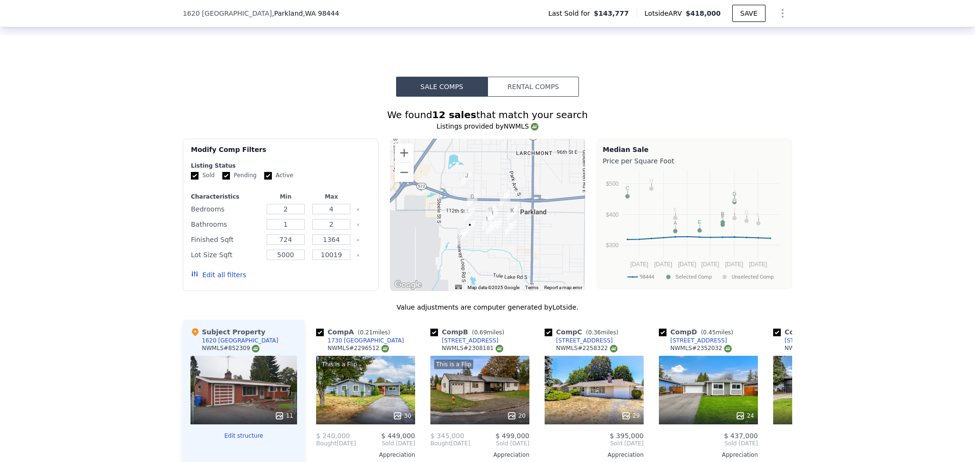
click at [264, 173] on input "Active" at bounding box center [268, 176] width 8 height 8
checkbox input "false"
drag, startPoint x: 224, startPoint y: 172, endPoint x: 282, endPoint y: 271, distance: 113.8
click at [224, 173] on input "Pending" at bounding box center [226, 176] width 8 height 8
checkbox input "false"
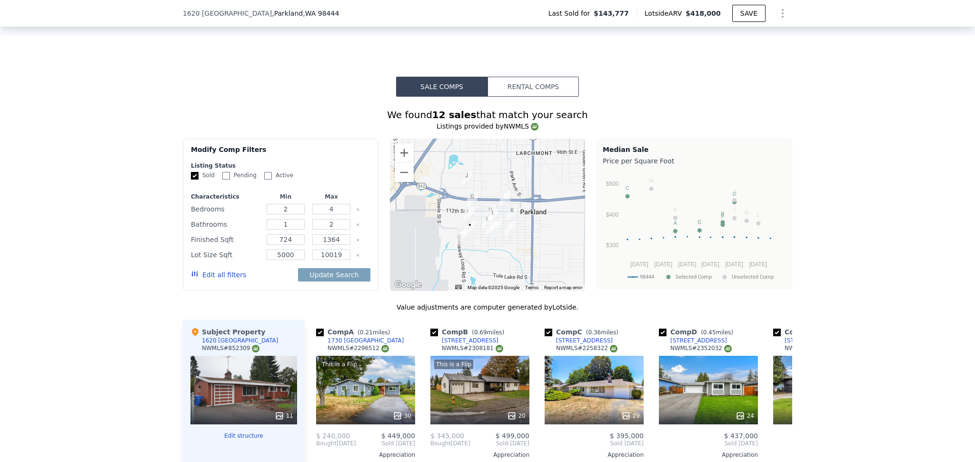
click at [207, 273] on button "Edit all filters" at bounding box center [218, 275] width 55 height 10
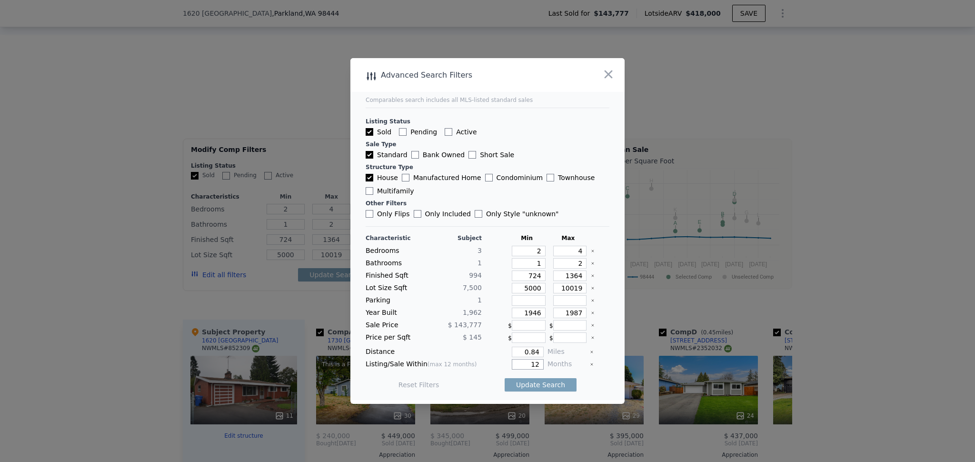
drag, startPoint x: 535, startPoint y: 365, endPoint x: 516, endPoint y: 362, distance: 18.7
click at [516, 363] on input "12" at bounding box center [528, 364] width 32 height 10
type input "6"
click at [520, 385] on button "Update Search" at bounding box center [541, 384] width 72 height 13
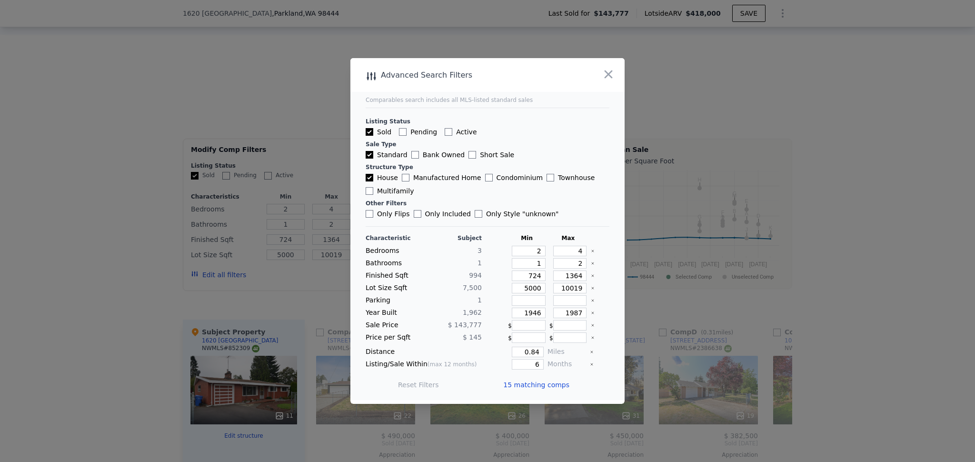
click at [519, 382] on span "15 matching comps" at bounding box center [536, 385] width 66 height 10
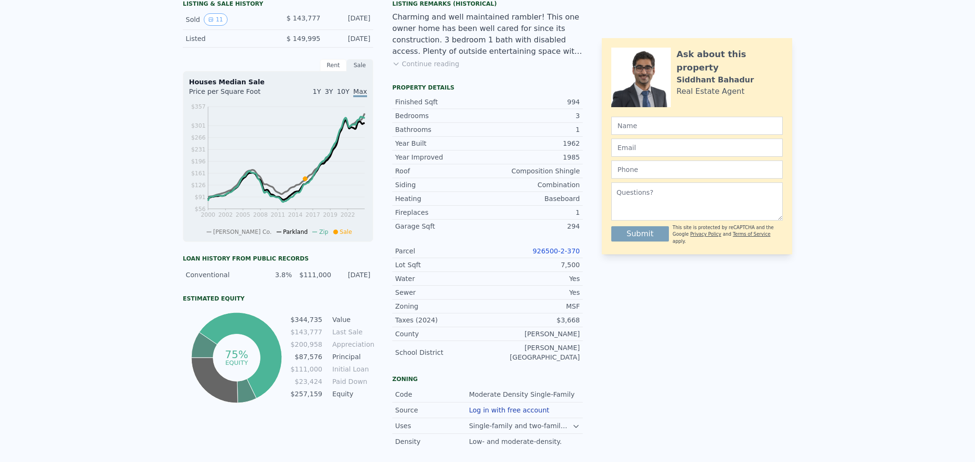
scroll to position [0, 0]
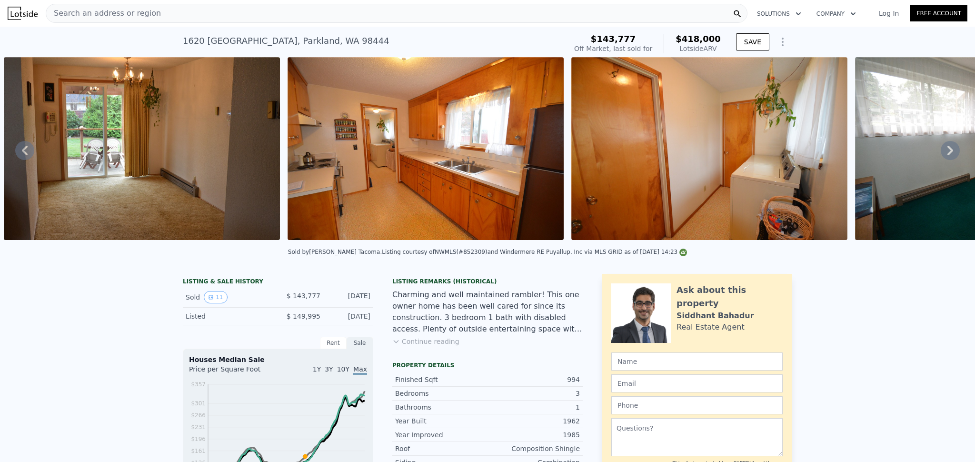
checkbox input "true"
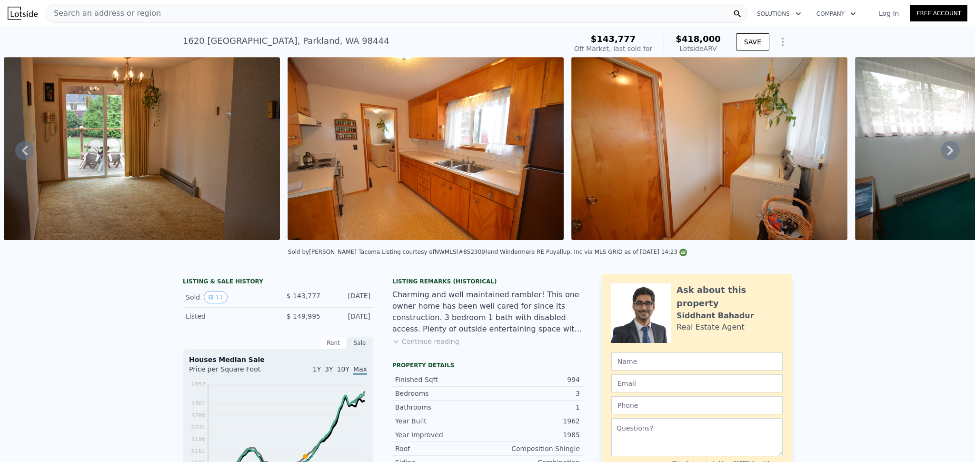
checkbox input "true"
click at [123, 10] on span "Search an address or region" at bounding box center [103, 13] width 115 height 11
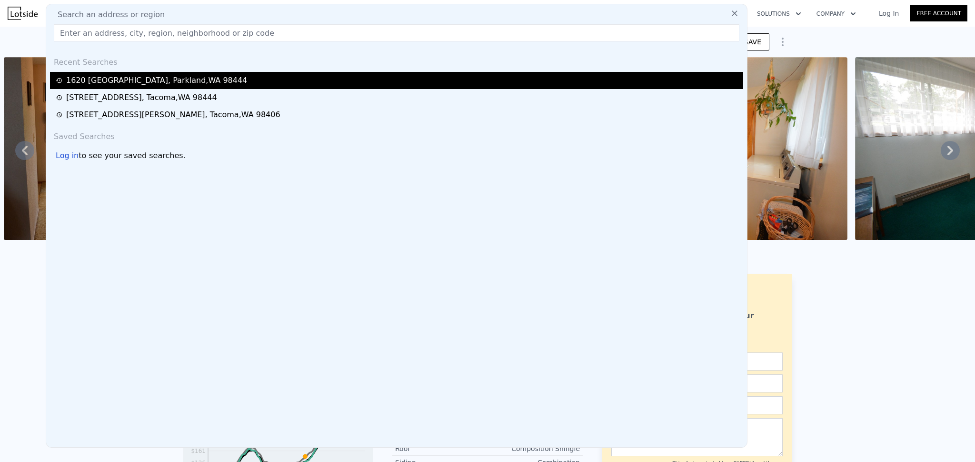
click at [113, 80] on div "[STREET_ADDRESS]" at bounding box center [156, 80] width 181 height 11
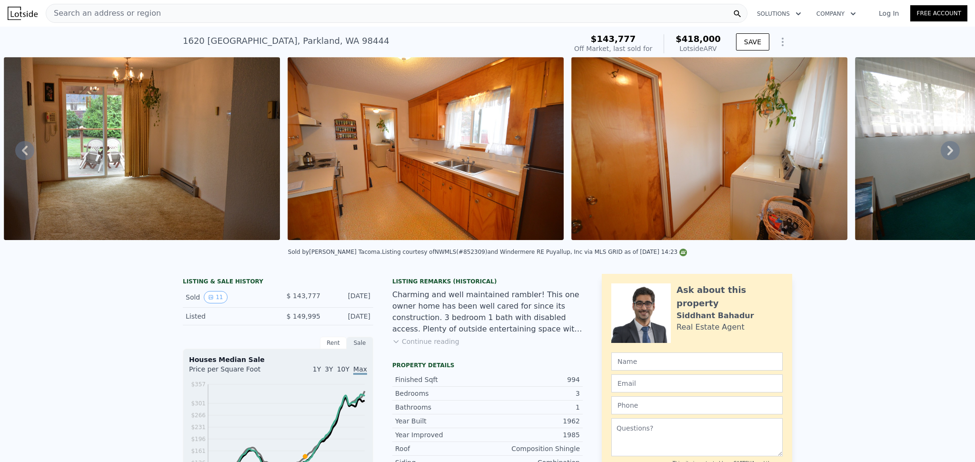
click at [136, 14] on span "Search an address or region" at bounding box center [103, 13] width 115 height 11
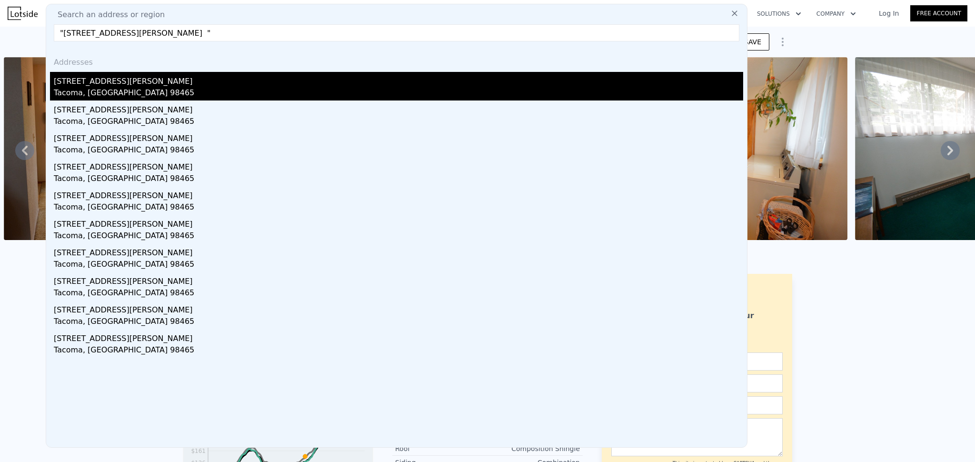
type input ""[STREET_ADDRESS][PERSON_NAME] ""
click at [109, 84] on div "[STREET_ADDRESS][PERSON_NAME]" at bounding box center [399, 79] width 690 height 15
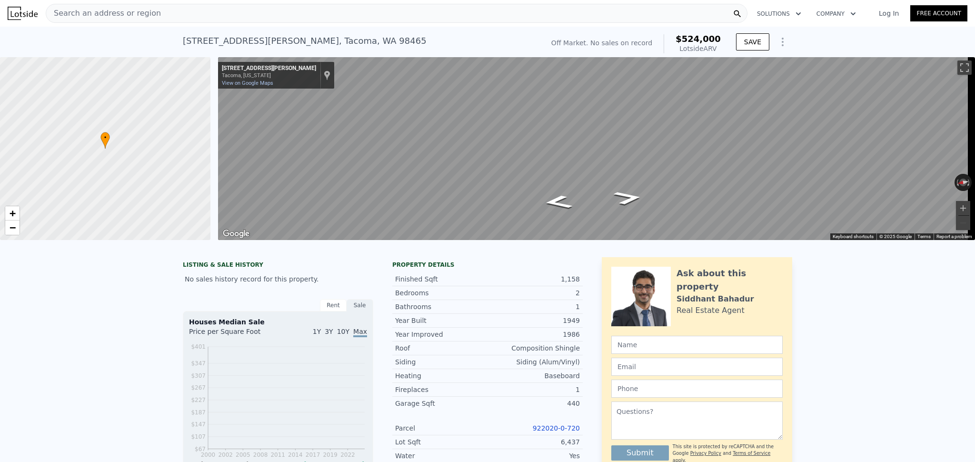
scroll to position [0, 4]
click at [147, 14] on span "Search an address or region" at bounding box center [103, 13] width 115 height 11
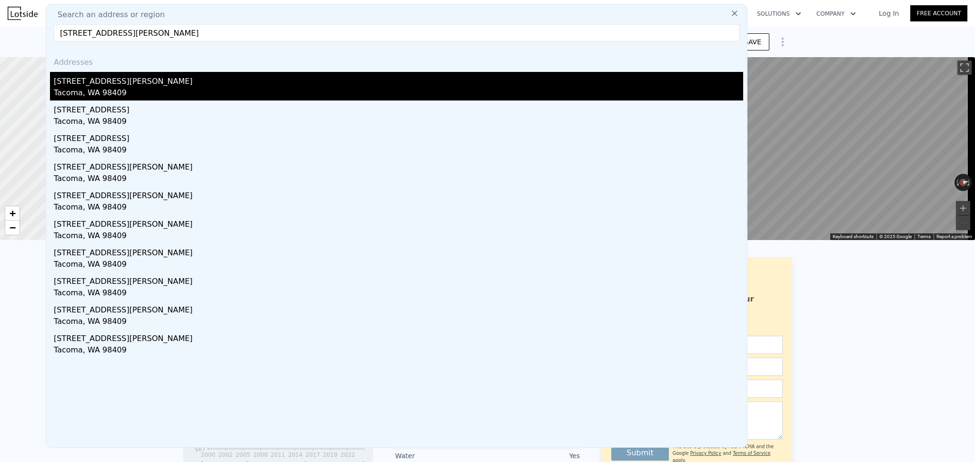
type input "[STREET_ADDRESS][PERSON_NAME]"
click at [129, 81] on div "[STREET_ADDRESS][PERSON_NAME]" at bounding box center [399, 79] width 690 height 15
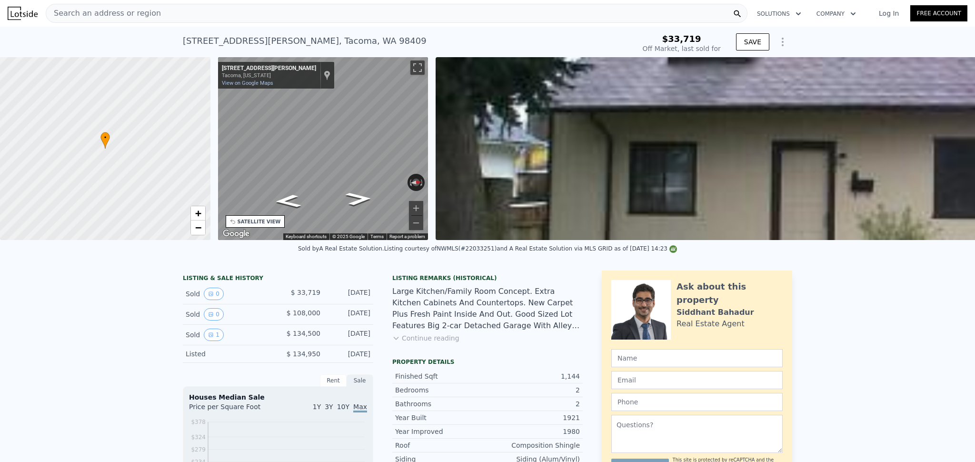
type input "-$ 147,370"
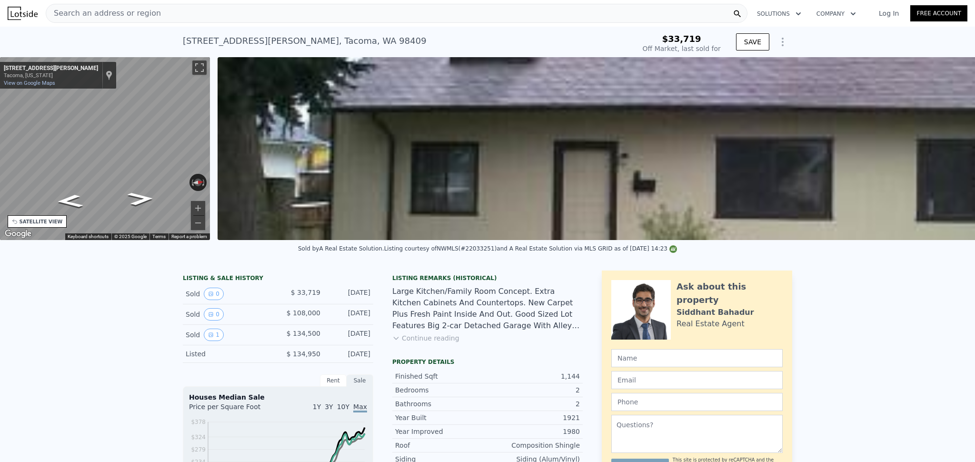
type input "$ 468,000"
type input "$ 287,248"
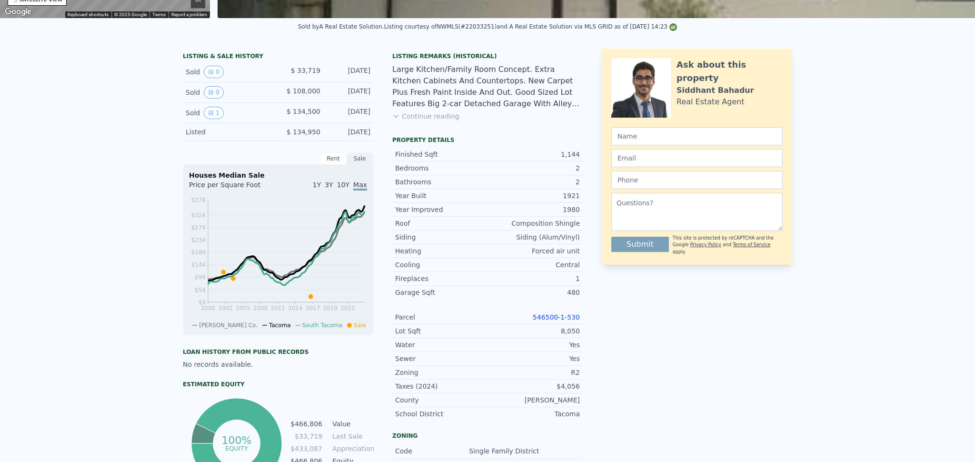
scroll to position [0, 0]
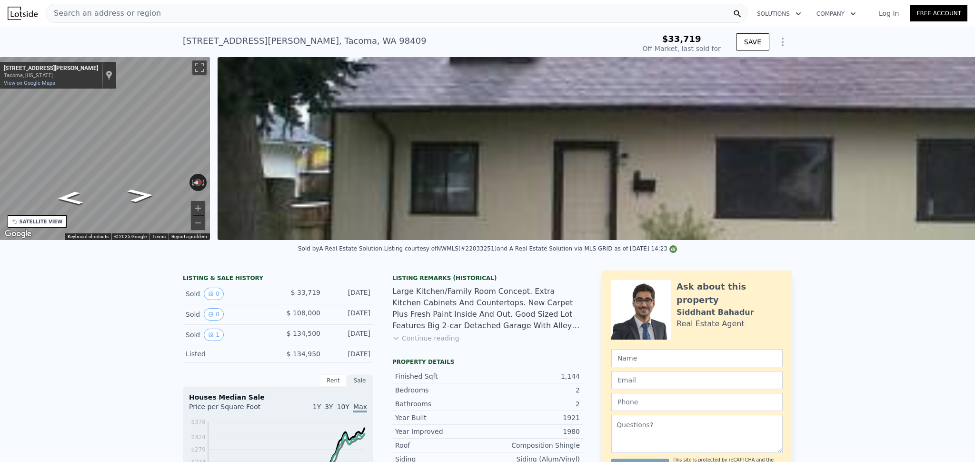
click at [31, 220] on div "SATELLITE VIEW" at bounding box center [41, 221] width 43 height 7
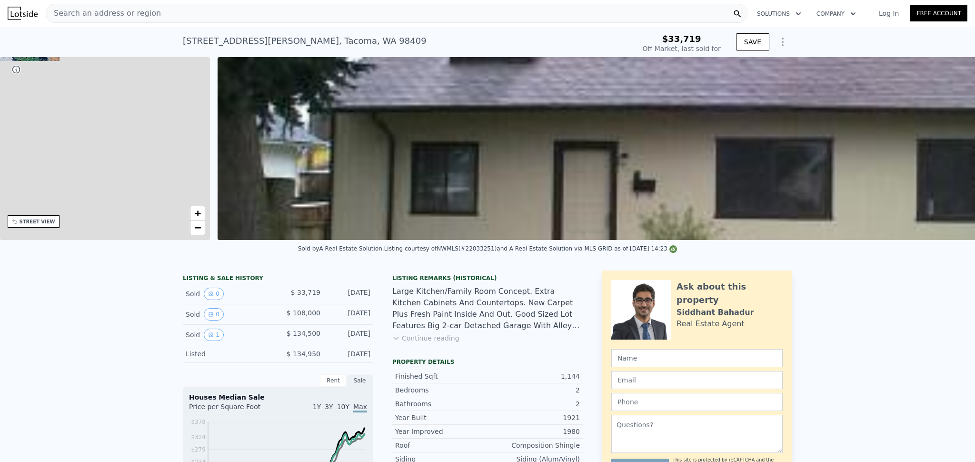
click at [31, 220] on div "STREET VIEW" at bounding box center [38, 221] width 36 height 7
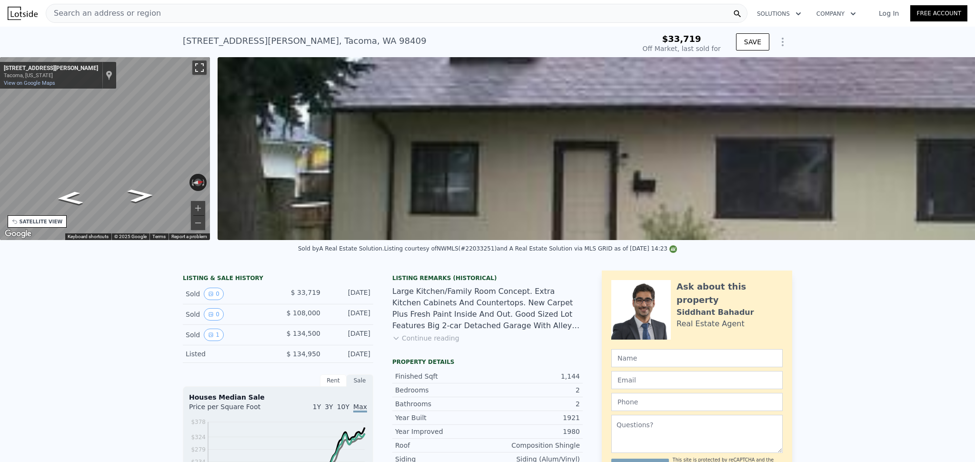
click at [195, 71] on button "Toggle fullscreen view" at bounding box center [199, 67] width 14 height 14
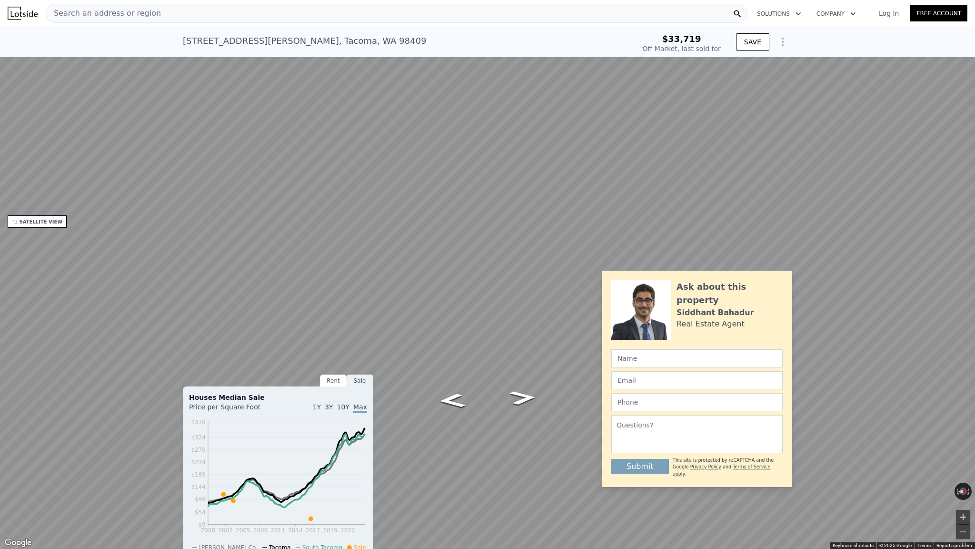
click at [964, 462] on button "Zoom in" at bounding box center [963, 517] width 14 height 14
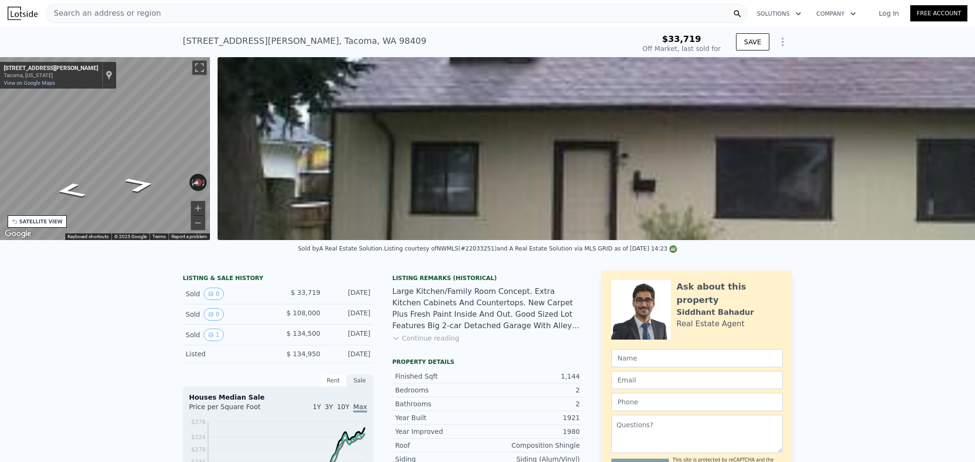
click at [173, 14] on div "Search an address or region" at bounding box center [397, 13] width 702 height 19
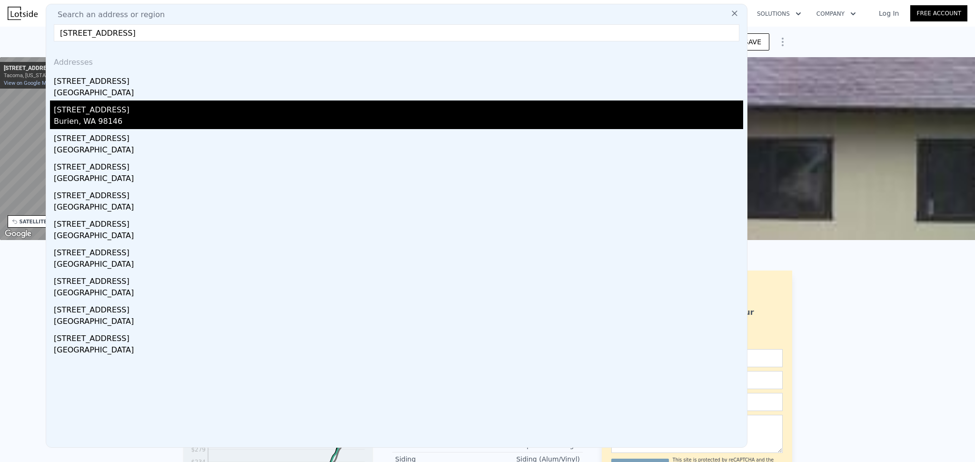
type input "[STREET_ADDRESS]"
click at [118, 114] on div "[STREET_ADDRESS]" at bounding box center [399, 107] width 690 height 15
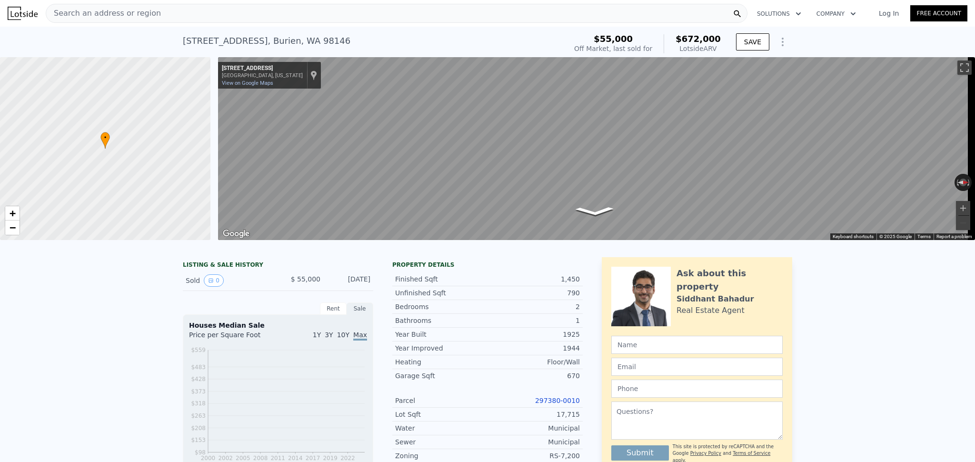
scroll to position [0, 4]
click at [124, 9] on span "Search an address or region" at bounding box center [103, 13] width 115 height 11
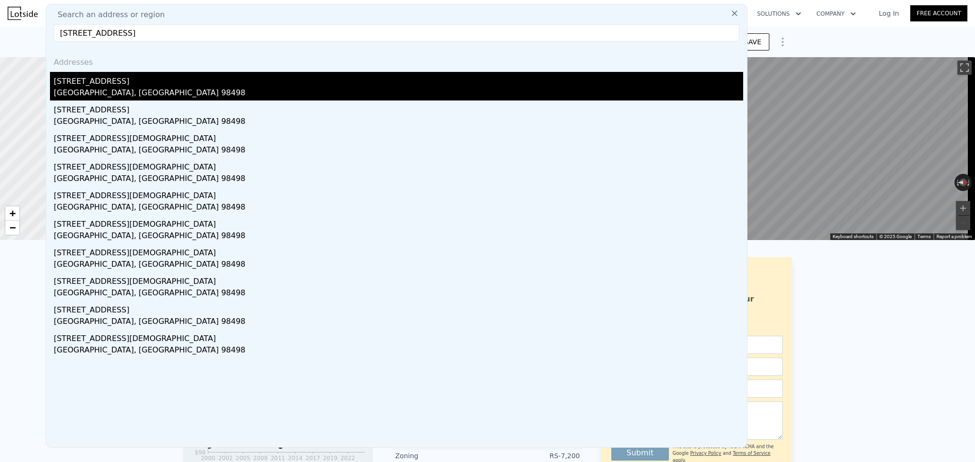
type input "[STREET_ADDRESS]"
click at [112, 75] on div "[STREET_ADDRESS]" at bounding box center [399, 79] width 690 height 15
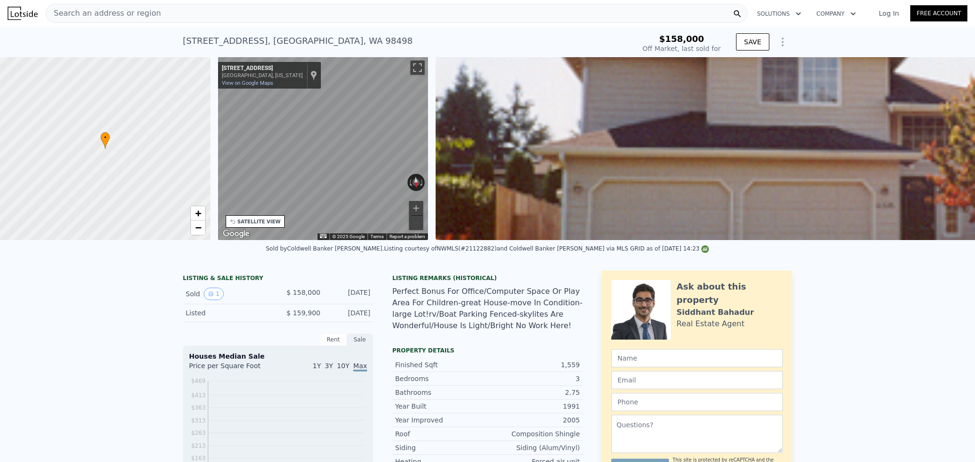
scroll to position [0, 222]
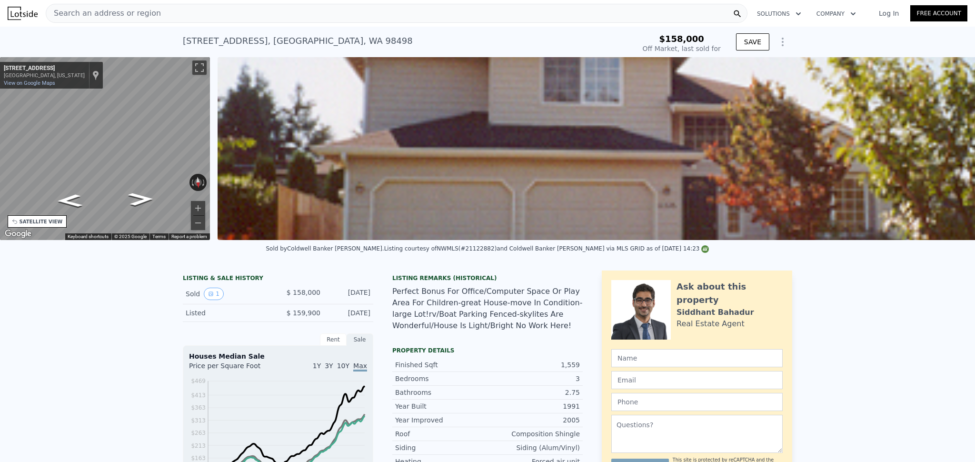
type input "$ 601,000"
type input "$ 388,110"
click at [144, 13] on span "Search an address or region" at bounding box center [103, 13] width 115 height 11
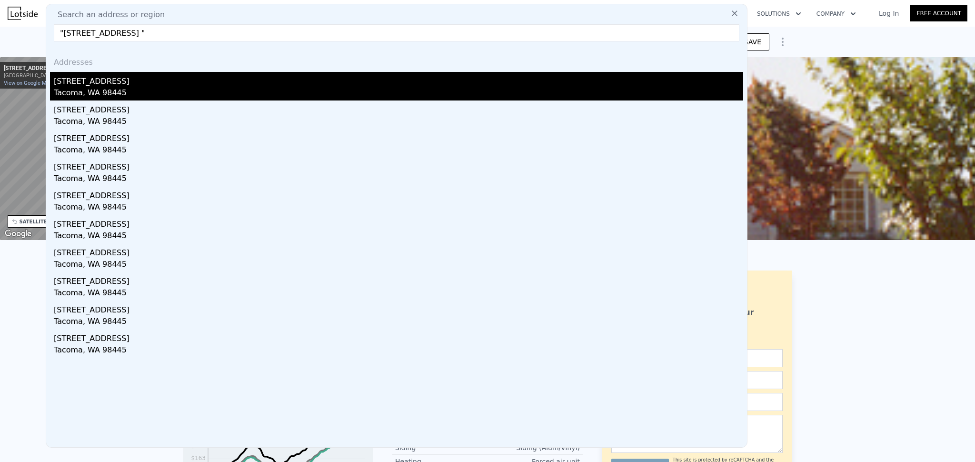
type input ""[STREET_ADDRESS] ""
click at [142, 78] on div "[STREET_ADDRESS]" at bounding box center [399, 79] width 690 height 15
